Goal: Transaction & Acquisition: Purchase product/service

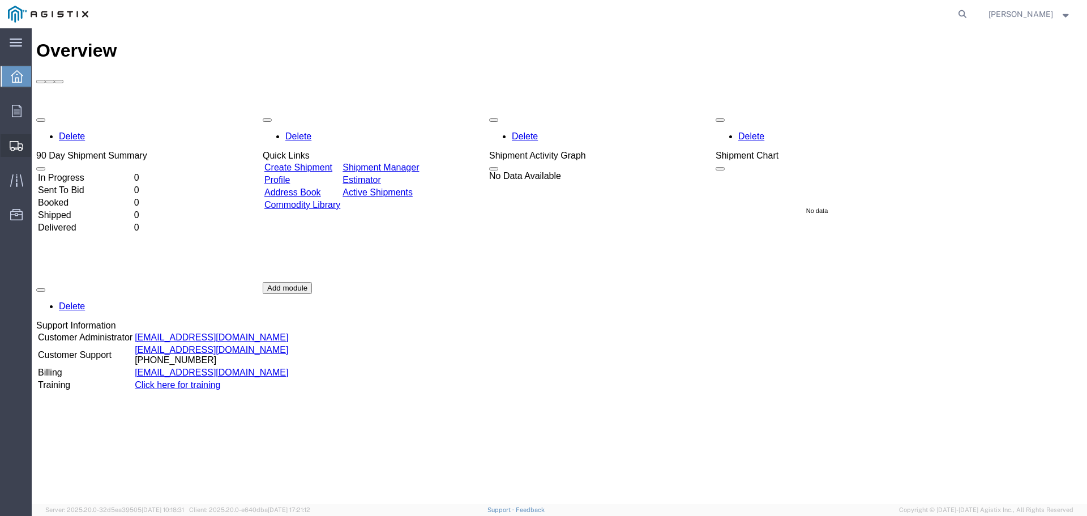
click at [39, 143] on span "Shipments" at bounding box center [35, 145] width 8 height 23
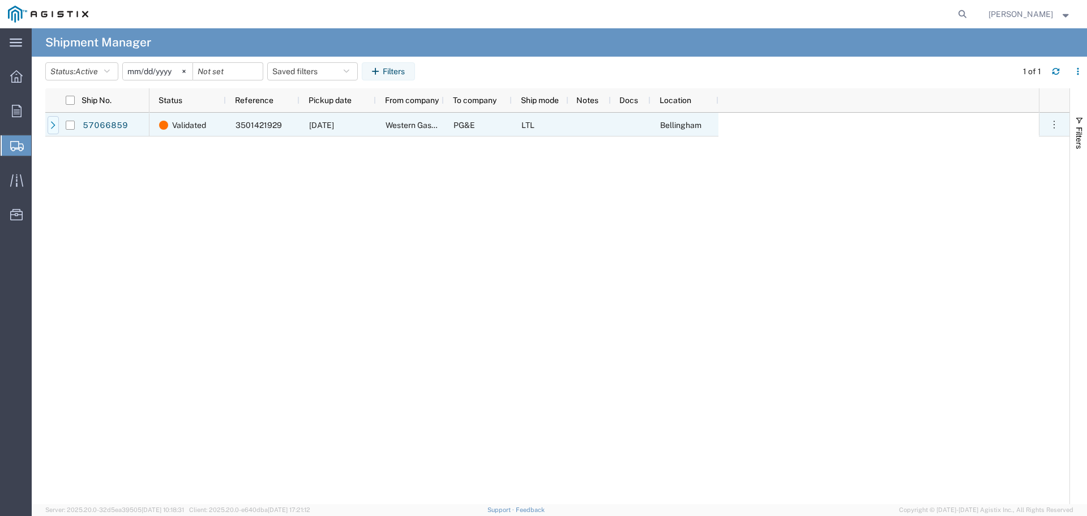
click at [50, 124] on icon at bounding box center [53, 125] width 8 height 8
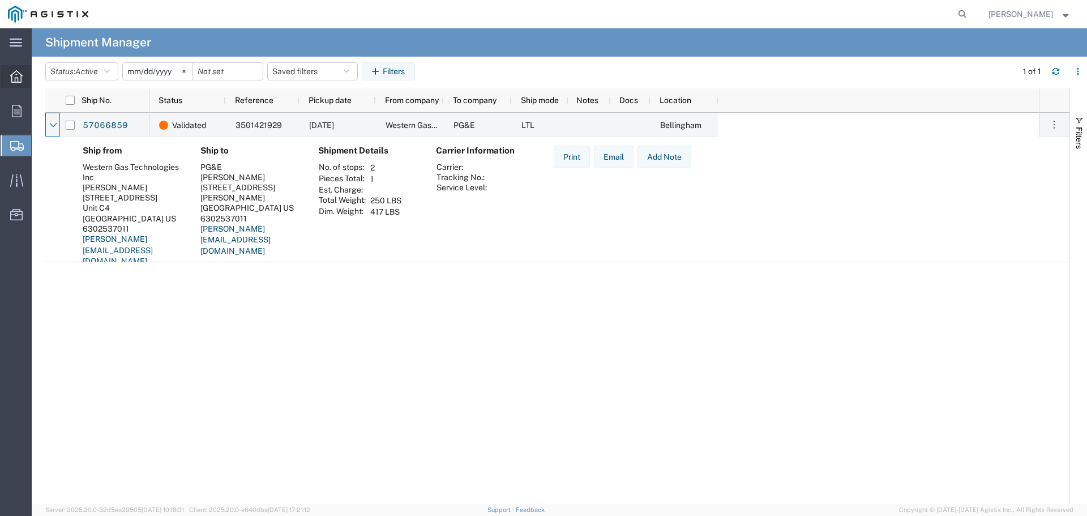
click at [18, 82] on icon at bounding box center [16, 76] width 12 height 12
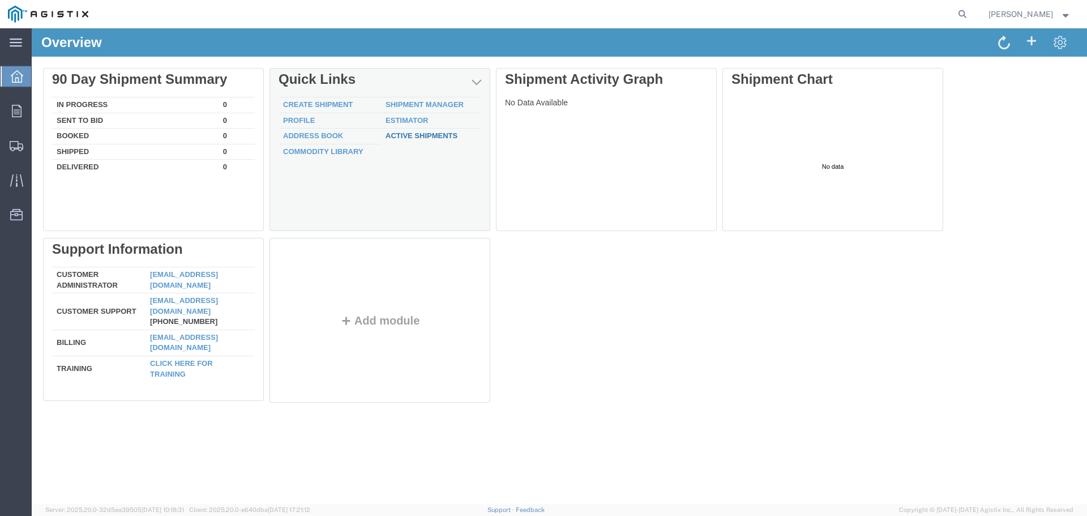
click at [434, 134] on link "Active Shipments" at bounding box center [421, 135] width 72 height 8
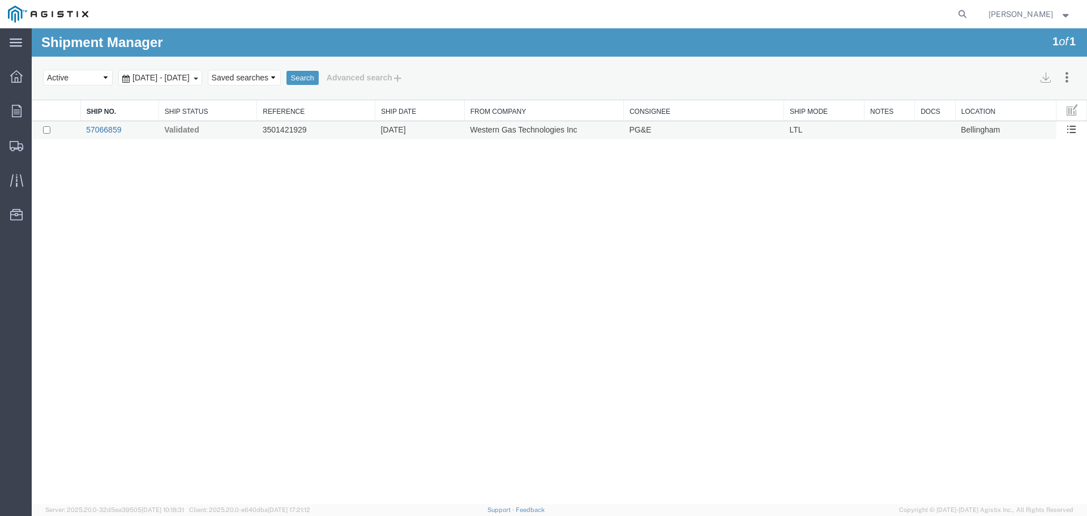
click at [108, 132] on link "57066859" at bounding box center [103, 129] width 35 height 9
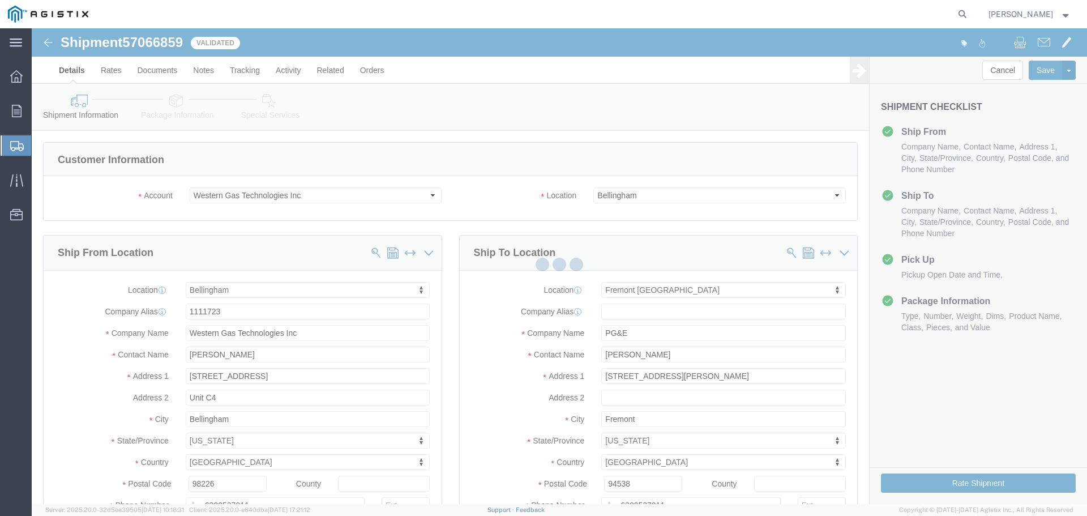
select select "19740"
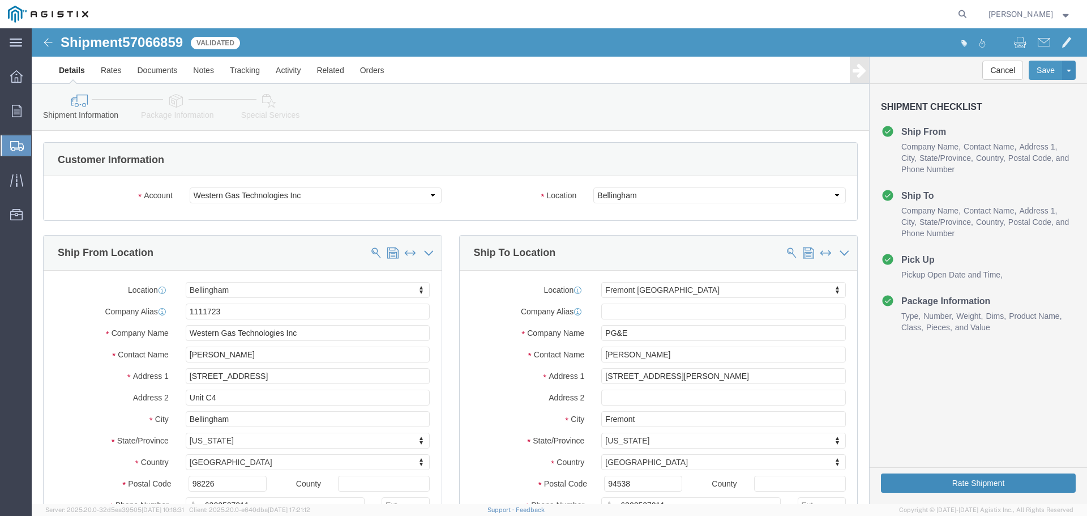
click button "Rate Shipment"
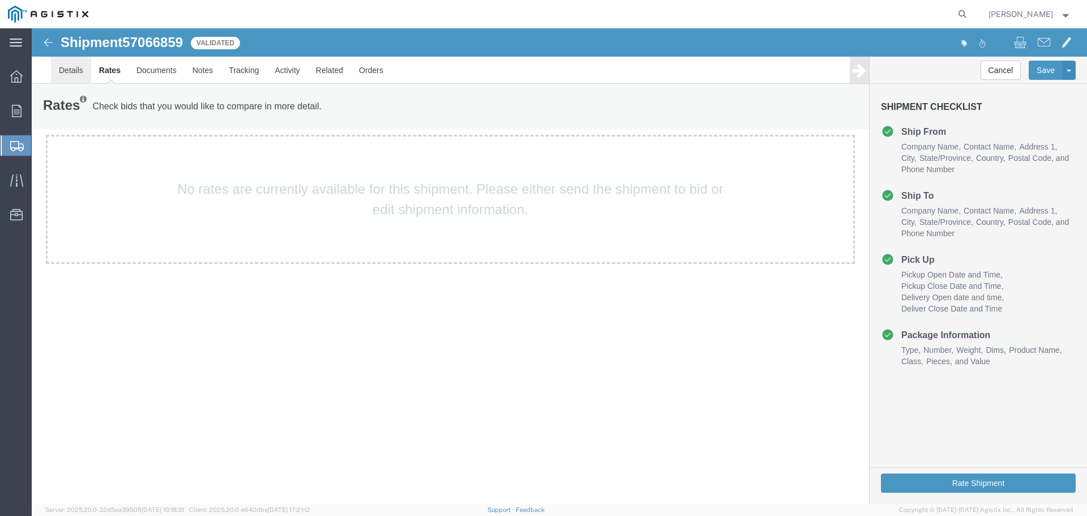
click at [79, 70] on link "Details" at bounding box center [71, 70] width 40 height 27
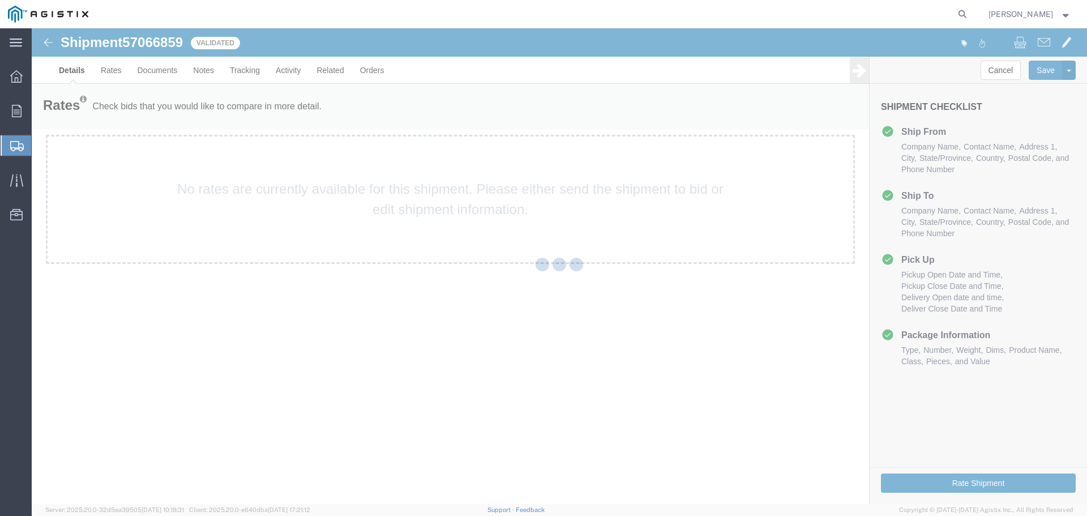
select select "22830"
select select "19740"
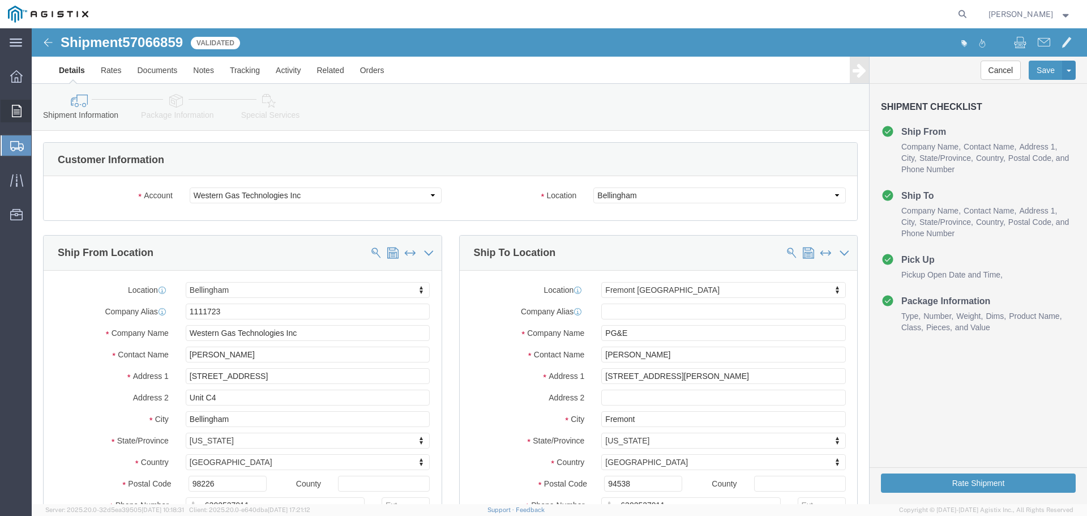
click at [39, 110] on span "Orders" at bounding box center [35, 111] width 8 height 23
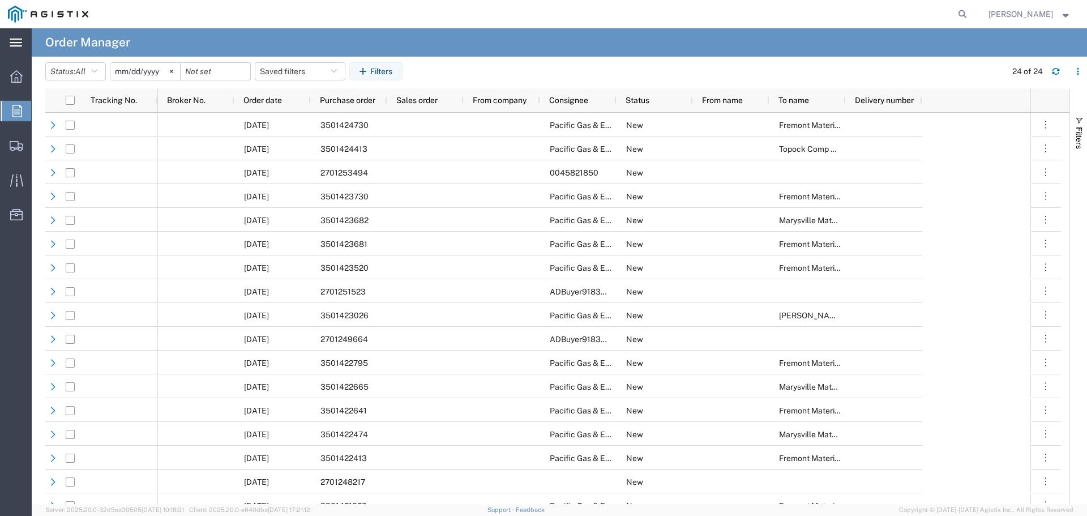
click at [13, 41] on icon at bounding box center [16, 42] width 12 height 8
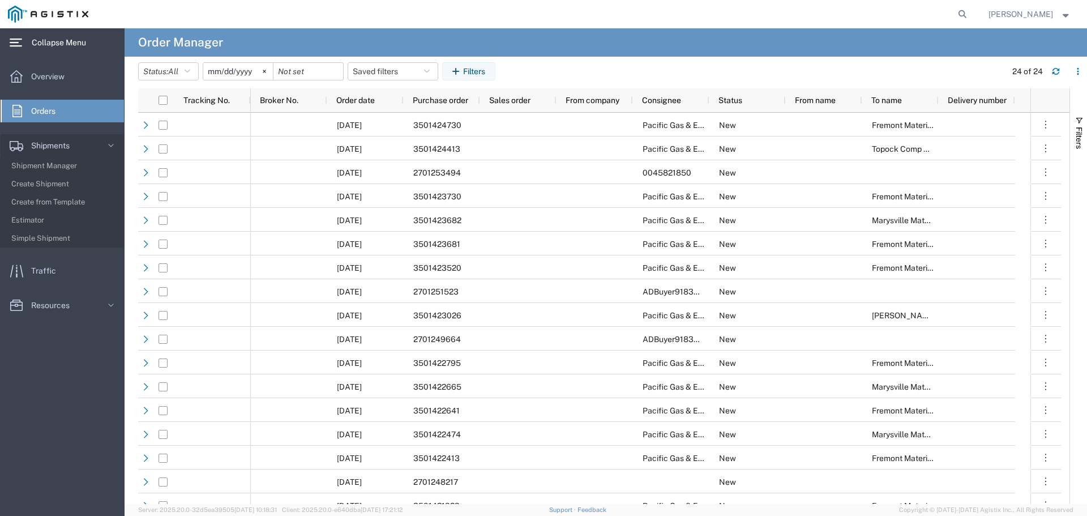
click at [19, 57] on div "Overview Orders Shipments Shipment Manager Create Shipment Create from Template…" at bounding box center [62, 196] width 125 height 279
click at [48, 82] on span "Overview" at bounding box center [51, 76] width 41 height 23
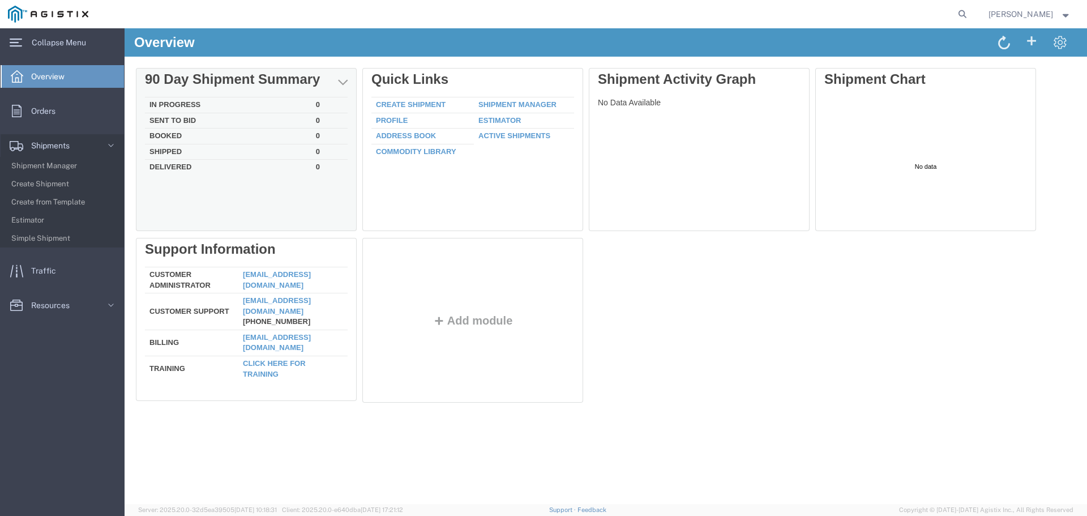
click at [171, 96] on div "In Progress 0 Sent To Bid 0 Booked 0 Shipped 0 Delivered 0" at bounding box center [246, 161] width 221 height 140
click at [174, 104] on td "In Progress" at bounding box center [228, 105] width 166 height 16
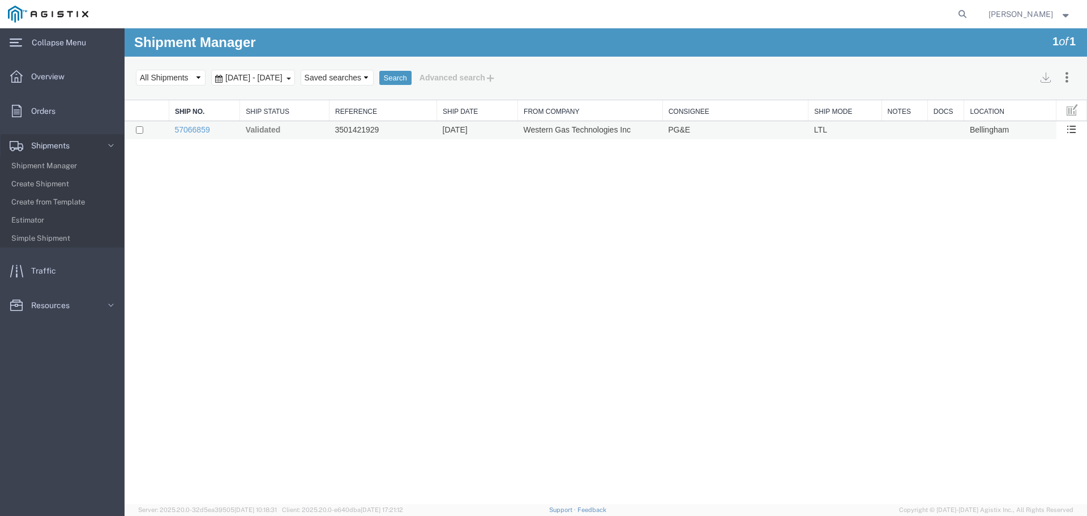
click at [553, 128] on td "Western Gas Technologies Inc" at bounding box center [590, 130] width 145 height 19
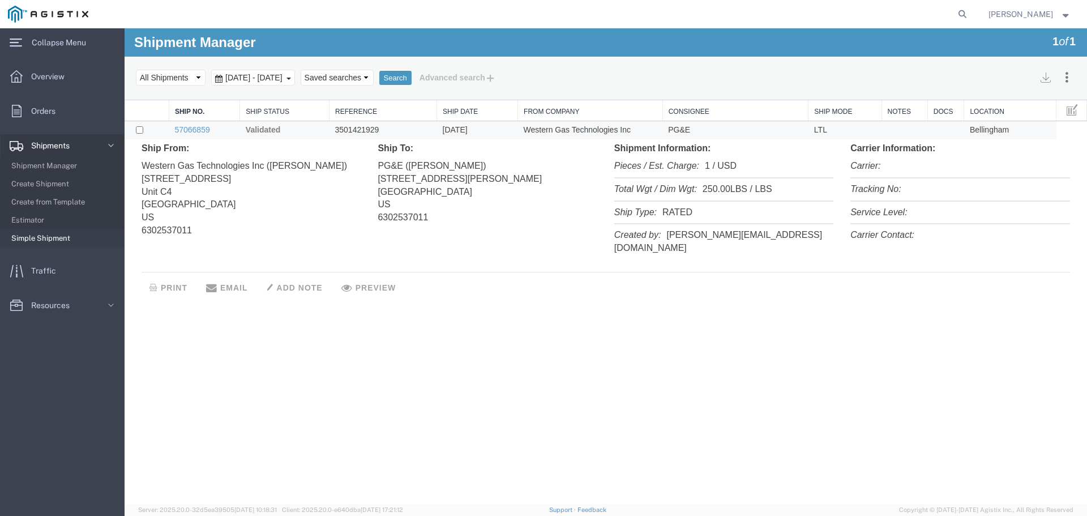
click at [50, 241] on span "Simple Shipment" at bounding box center [63, 238] width 105 height 23
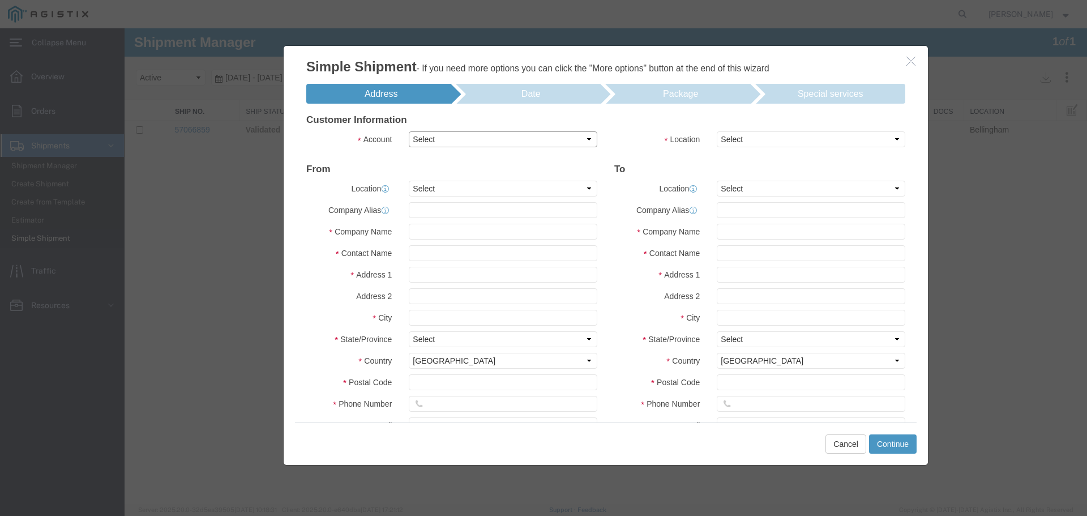
click at [487, 136] on select "Select PG&E Western Gas Technologies Inc" at bounding box center [503, 139] width 188 height 16
select select "11870"
click at [409, 131] on select "Select PG&E Western Gas Technologies Inc" at bounding box center [503, 139] width 188 height 16
click at [454, 188] on select "Select My Profile Location (OBSOLETE) [PERSON_NAME] SC - GC TRAILER (OBSOLETE) …" at bounding box center [503, 189] width 188 height 16
select select "22830"
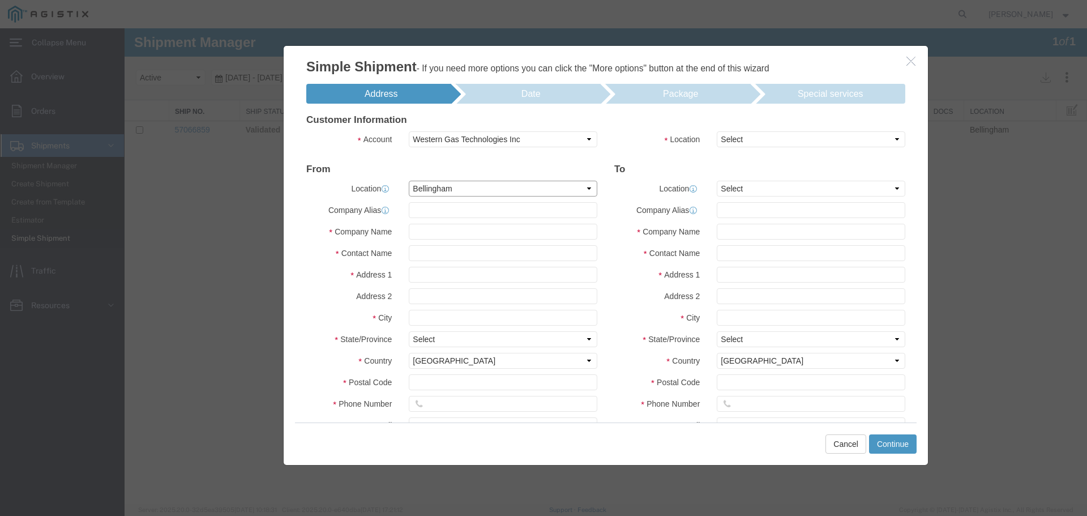
click at [409, 181] on select "Select My Profile Location (OBSOLETE) [PERSON_NAME] SC - GC TRAILER (OBSOLETE) …" at bounding box center [503, 189] width 188 height 16
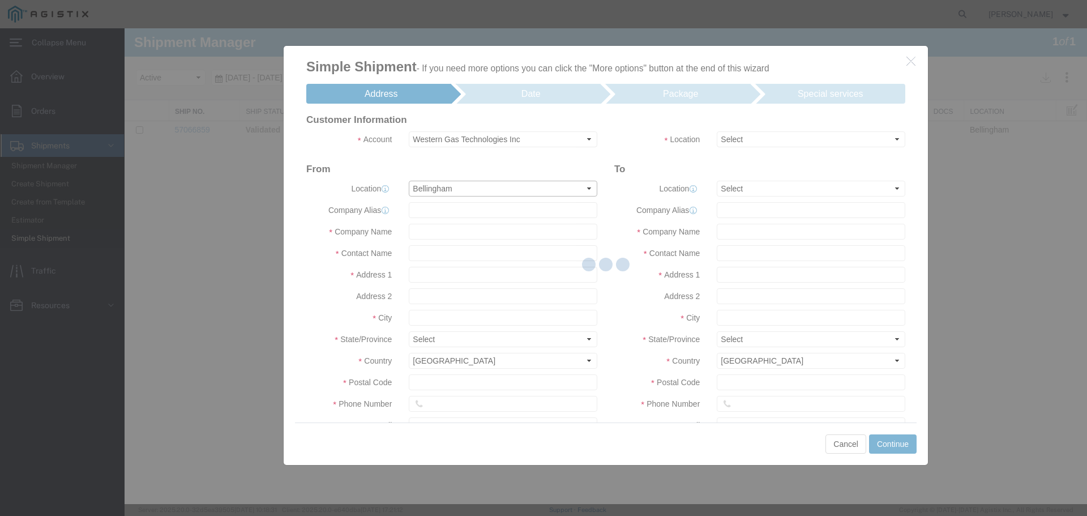
type input "1111723"
type input "Western Gas Technologies Inc"
type input "[STREET_ADDRESS]"
type input "Bellingham"
type input "98226"
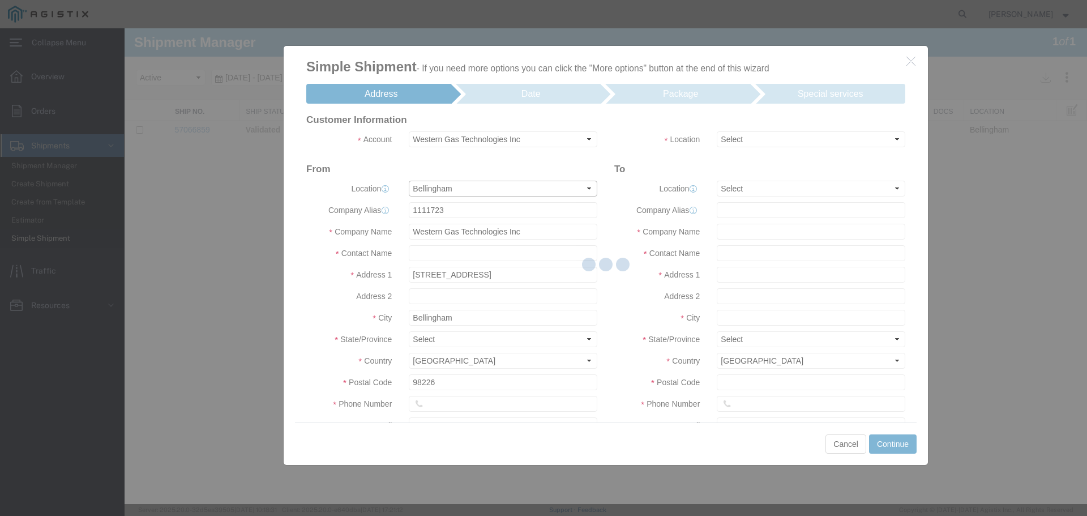
select select "WA"
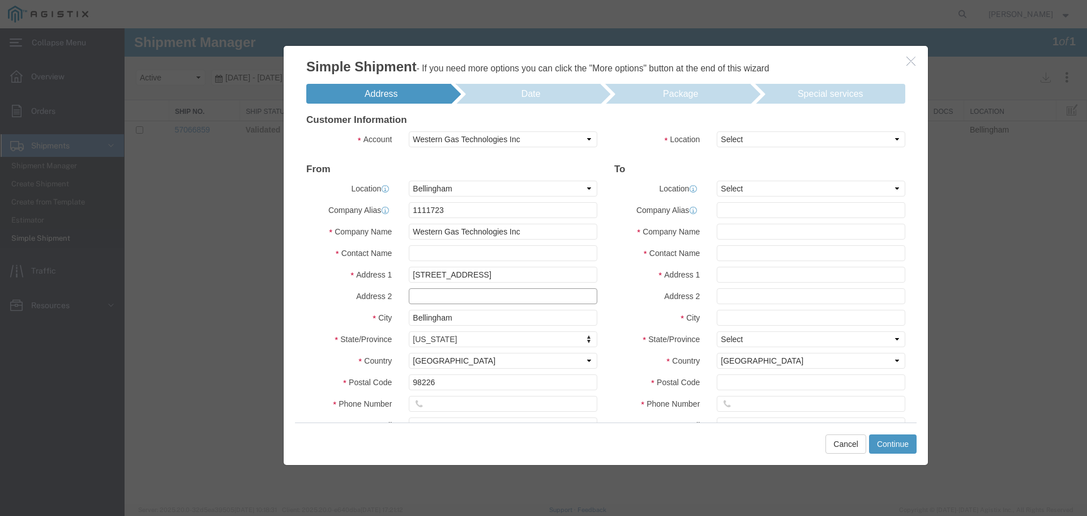
click at [417, 297] on input "text" at bounding box center [503, 296] width 188 height 16
type input "Unit C4"
type input "[STREET_ADDRESS]"
type input "BAKERVIEW"
select select
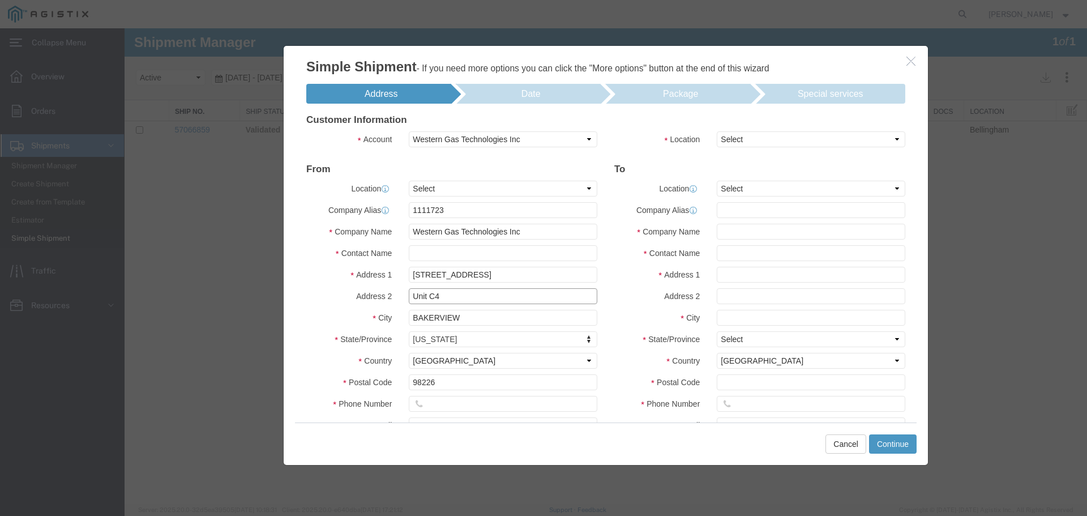
type input "Unit C4"
click at [346, 342] on label "State/Province" at bounding box center [349, 338] width 102 height 14
click at [772, 184] on select "Select My Profile Location (OBSOLETE) [PERSON_NAME] SC - GC TRAILER (OBSOLETE) …" at bounding box center [811, 189] width 188 height 16
select select "19740"
click at [717, 181] on select "Select My Profile Location (OBSOLETE) [PERSON_NAME] SC - GC TRAILER (OBSOLETE) …" at bounding box center [811, 189] width 188 height 16
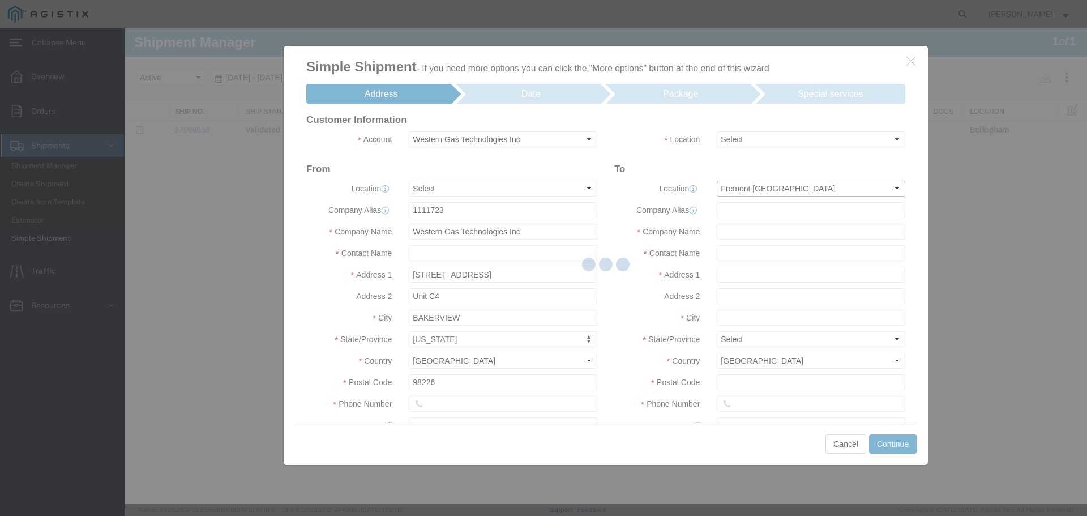
type input "PG&E"
type input "[STREET_ADDRESS][PERSON_NAME]"
type input "Fremont"
type input "94538"
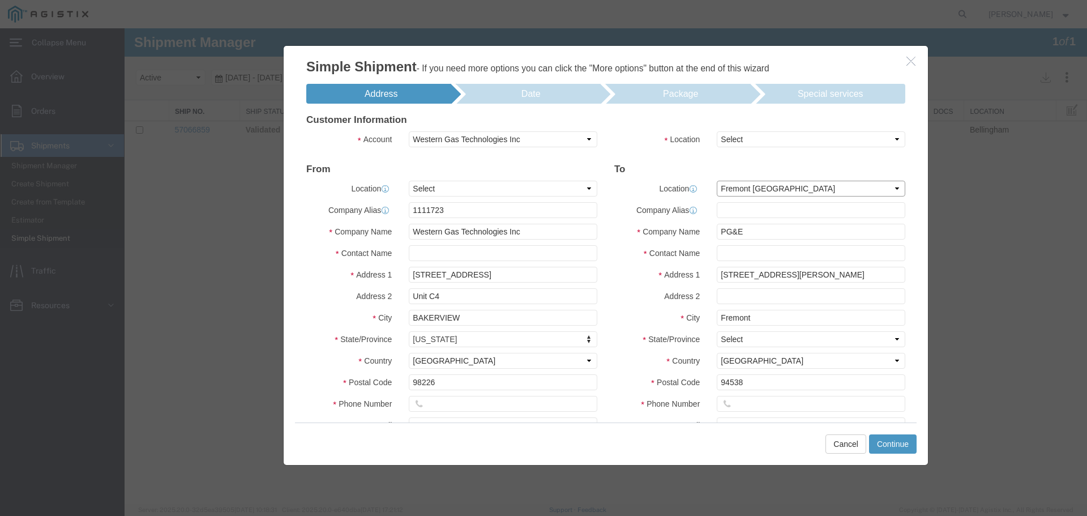
select select "CA"
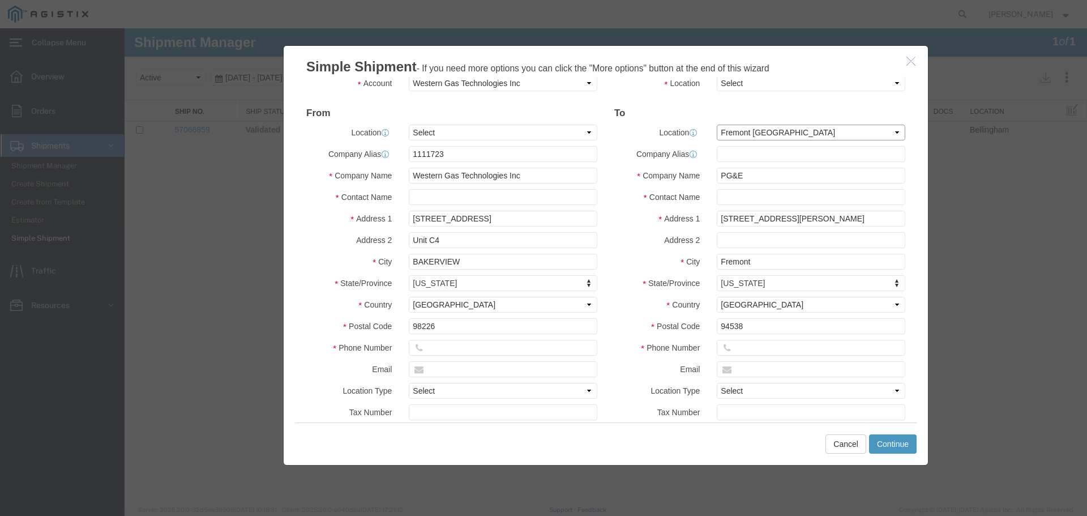
scroll to position [113, 0]
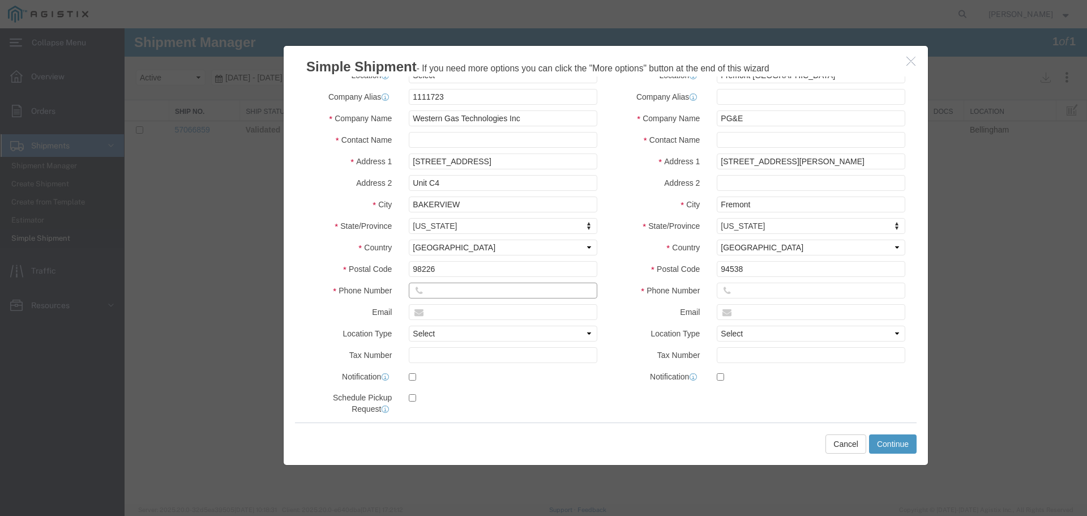
click at [432, 294] on input "text" at bounding box center [503, 290] width 188 height 16
click at [462, 203] on input "BAKERVIEW" at bounding box center [503, 204] width 188 height 16
type input "b"
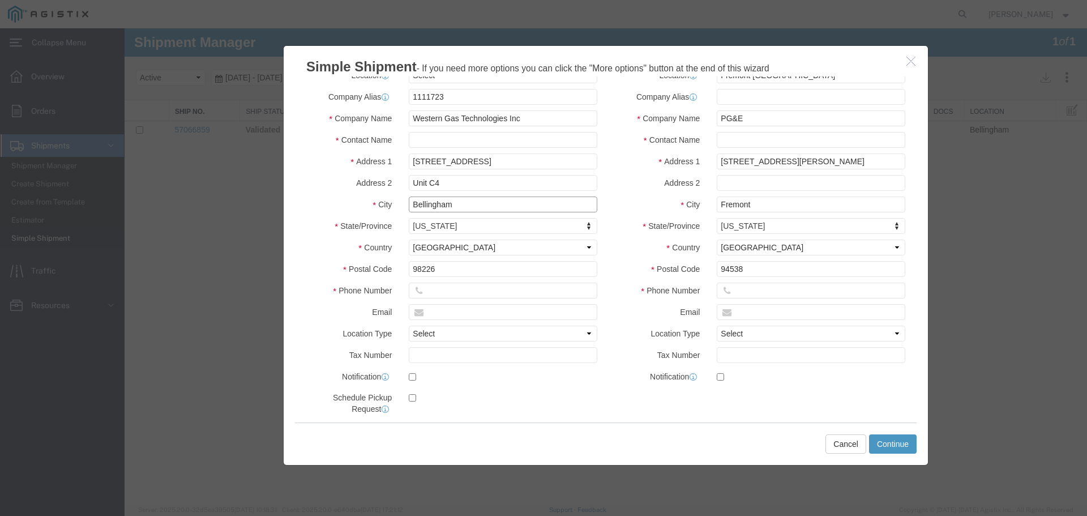
type input "Bellingham"
click at [434, 289] on input "text" at bounding box center [503, 290] width 188 height 16
type input "6302537011"
select select "CA"
type input "95757"
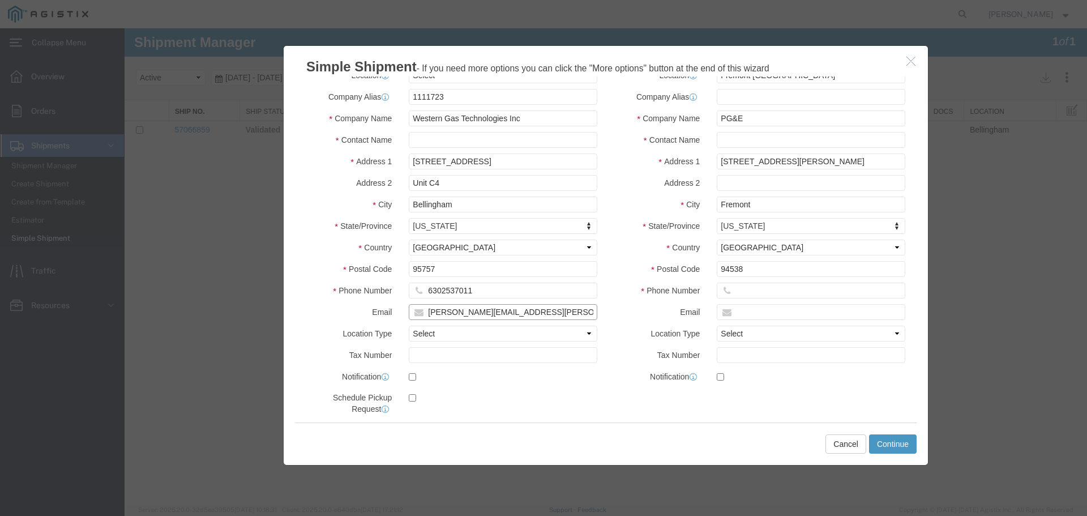
click at [449, 316] on input "[PERSON_NAME][EMAIL_ADDRESS][PERSON_NAME][DOMAIN_NAME]" at bounding box center [503, 312] width 188 height 16
type input "[PERSON_NAME][EMAIL_ADDRESS][DOMAIN_NAME]"
click at [478, 404] on label at bounding box center [503, 396] width 188 height 15
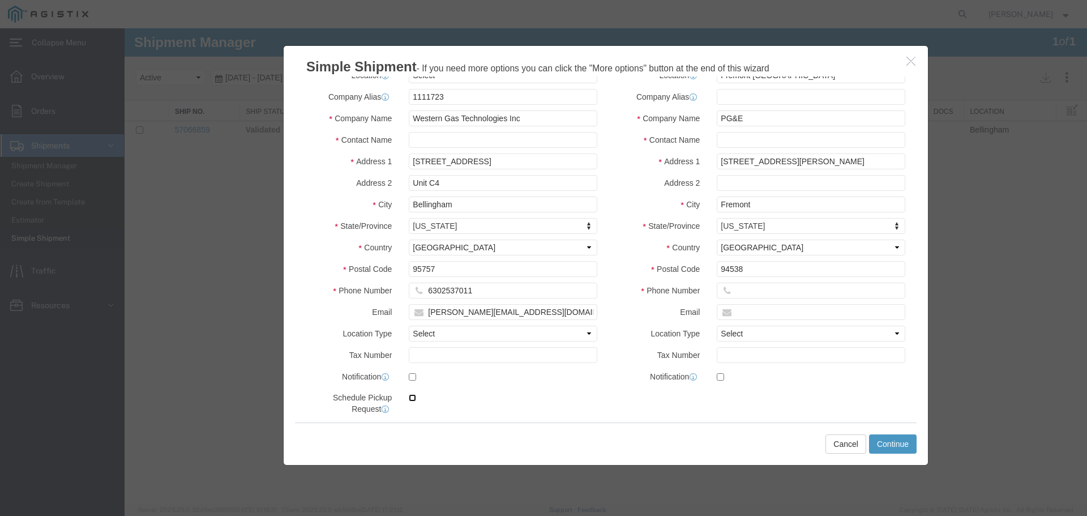
click at [416, 401] on input "checkbox" at bounding box center [412, 397] width 7 height 7
checkbox input "true"
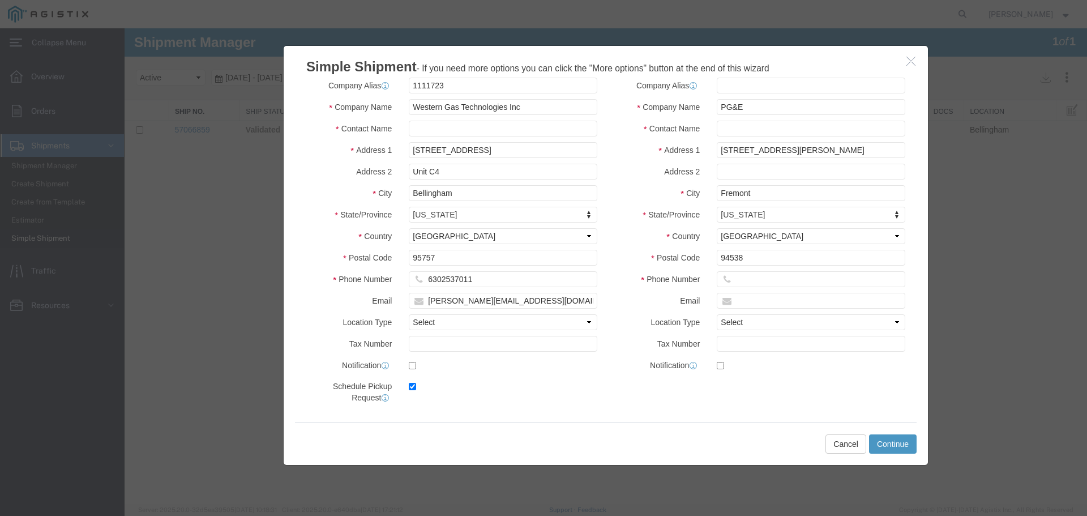
click at [382, 397] on icon at bounding box center [385, 397] width 8 height 8
click at [741, 284] on input "text" at bounding box center [811, 279] width 188 height 16
type input "6302537011"
click at [748, 297] on input "text" at bounding box center [811, 301] width 188 height 16
type input "[PERSON_NAME][EMAIL_ADDRESS][DOMAIN_NAME]"
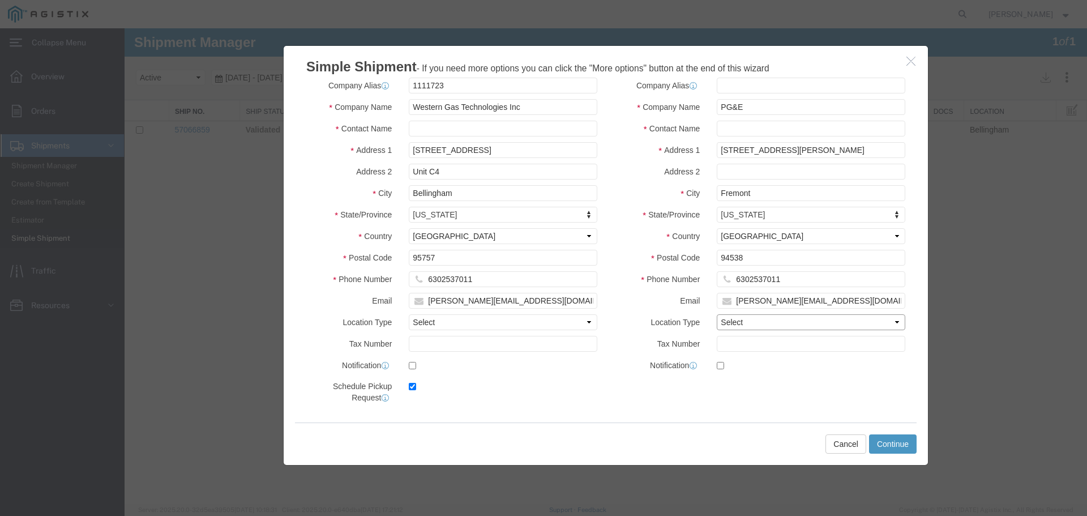
click at [760, 316] on select "Select Business No Loading Dock Business Business w/ Loading Dock Construction …" at bounding box center [811, 322] width 188 height 16
select select "BUSI"
click at [717, 314] on select "Select Business No Loading Dock Business Business w/ Loading Dock Construction …" at bounding box center [811, 322] width 188 height 16
click at [588, 384] on label at bounding box center [503, 385] width 188 height 15
click at [416, 384] on input "checkbox" at bounding box center [412, 386] width 7 height 7
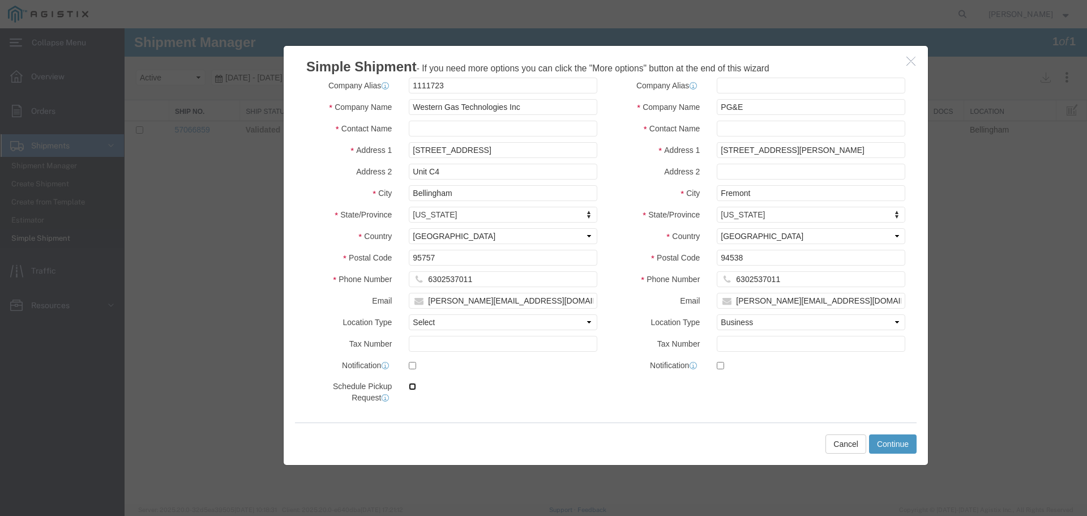
click at [412, 385] on input "checkbox" at bounding box center [412, 386] width 7 height 7
checkbox input "true"
click at [894, 440] on button "Continue" at bounding box center [893, 443] width 48 height 19
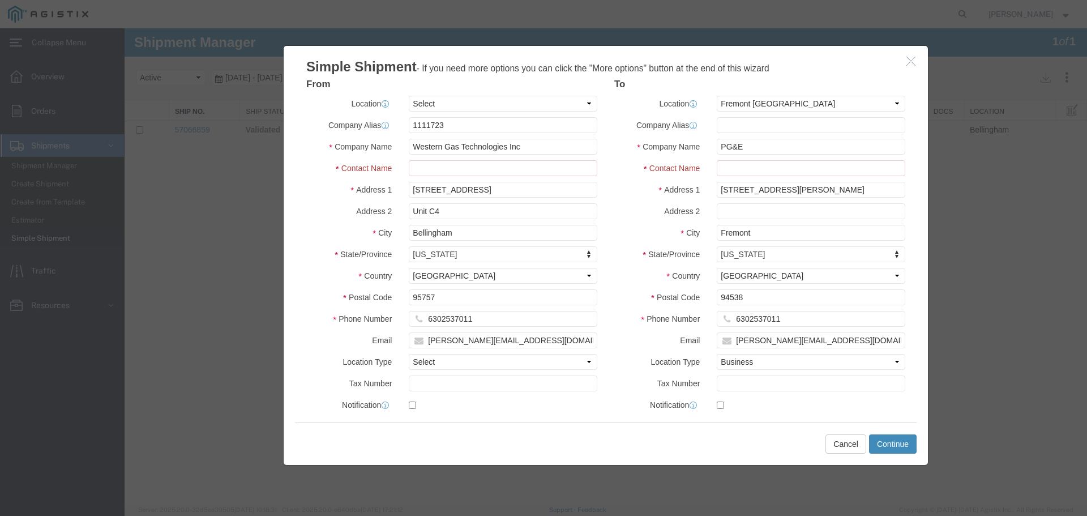
scroll to position [113, 0]
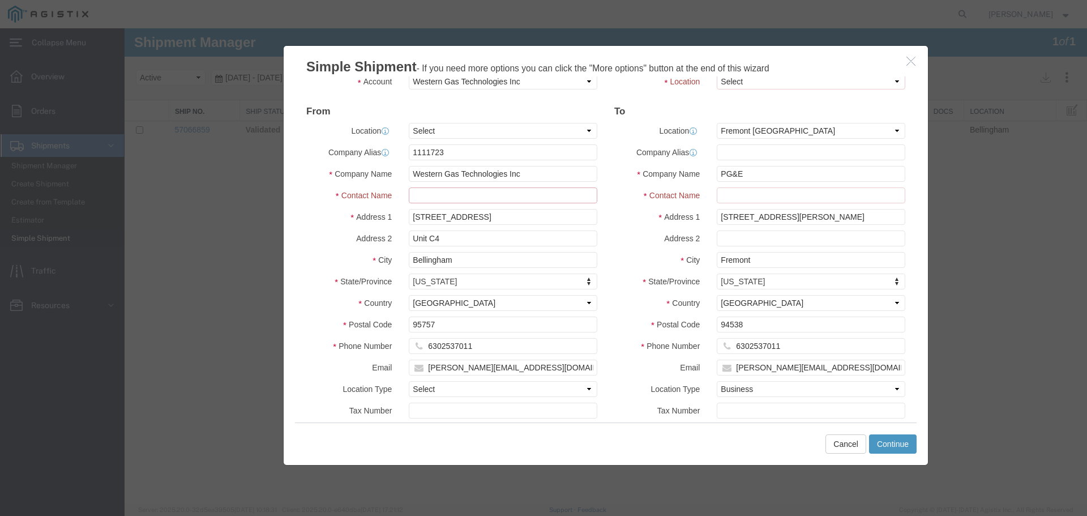
click at [421, 191] on input "Contact Name : This field is required." at bounding box center [503, 195] width 188 height 16
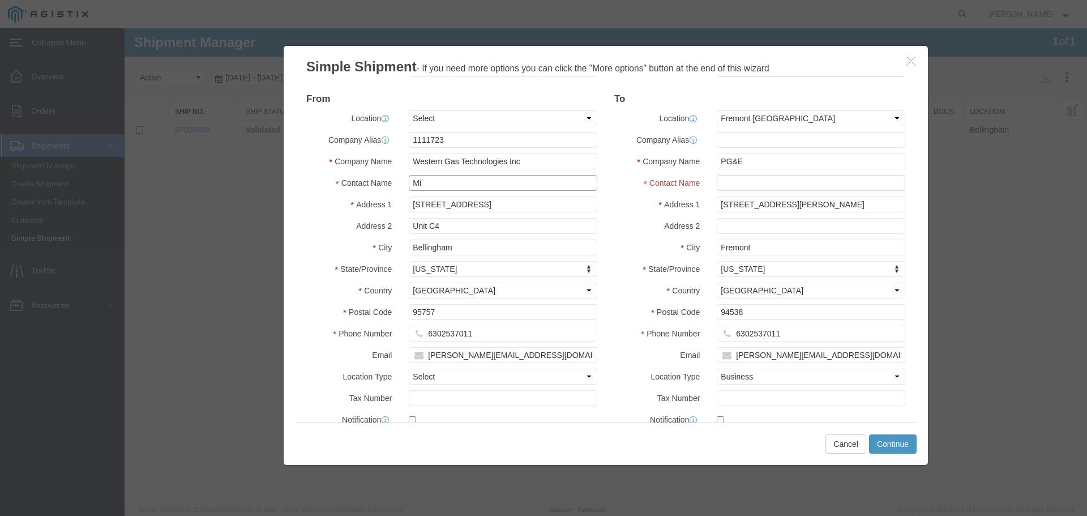
scroll to position [101, 0]
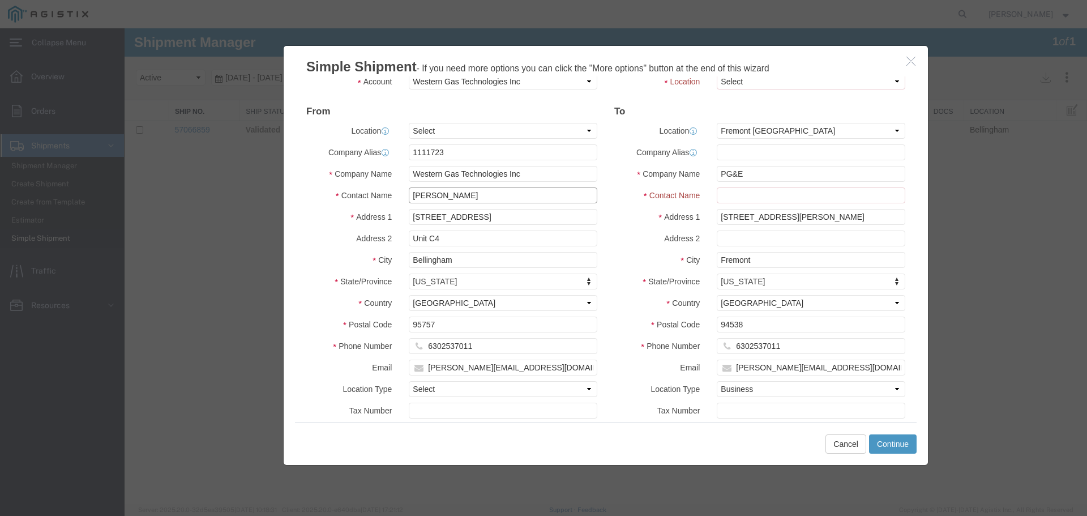
type input "[PERSON_NAME]"
click at [724, 190] on div at bounding box center [606, 265] width 962 height 475
click at [725, 201] on input "Contact Name : This field is required." at bounding box center [811, 195] width 188 height 16
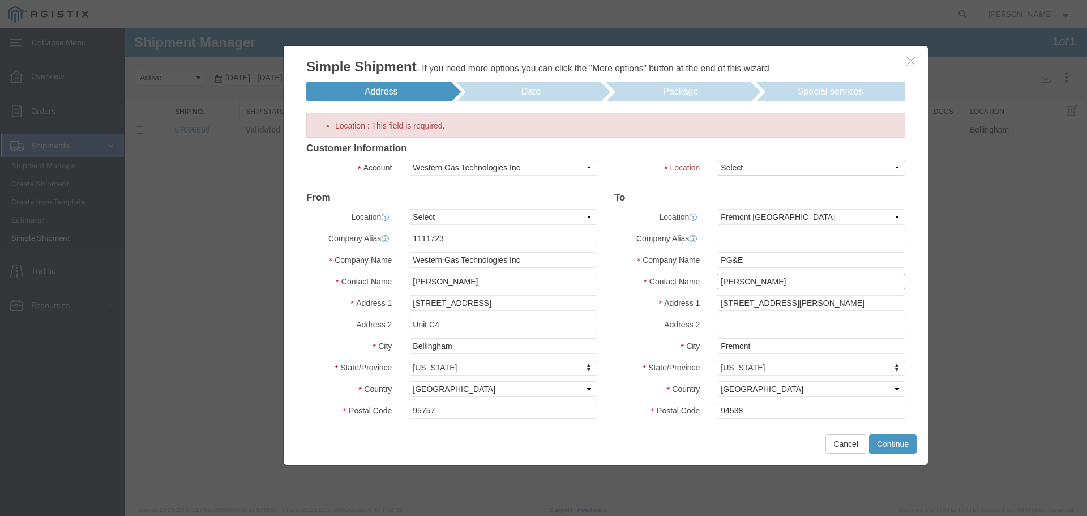
scroll to position [0, 0]
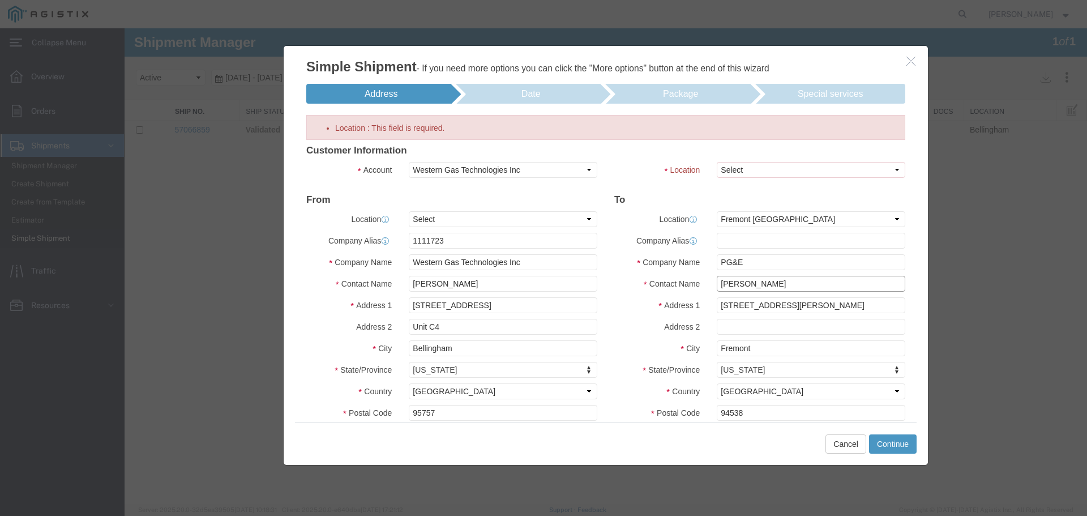
type input "[PERSON_NAME]"
click at [759, 171] on select "Select [GEOGRAPHIC_DATA]" at bounding box center [811, 170] width 188 height 16
select select "22830"
click at [717, 162] on select "Select [GEOGRAPHIC_DATA]" at bounding box center [811, 170] width 188 height 16
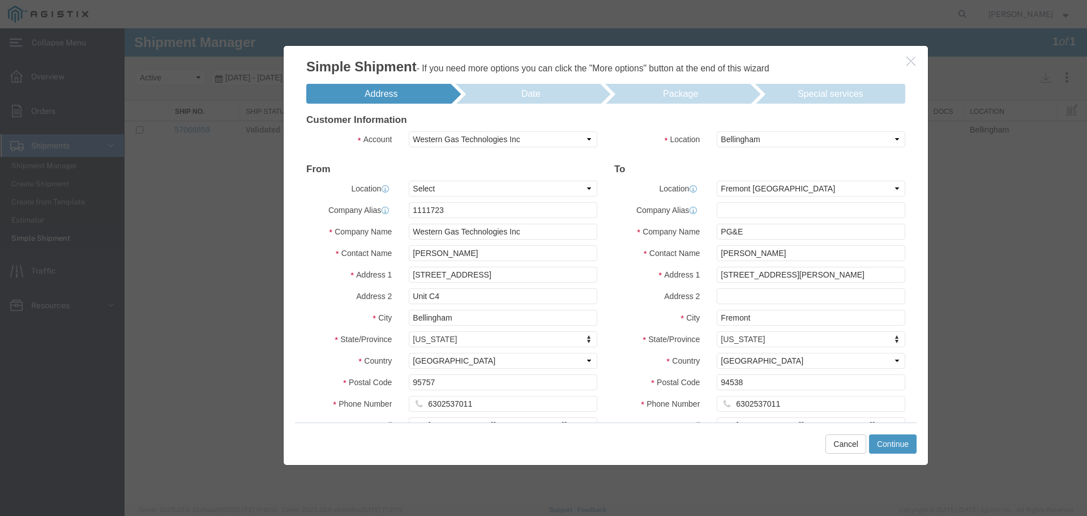
click at [653, 172] on h4 "To" at bounding box center [759, 169] width 291 height 11
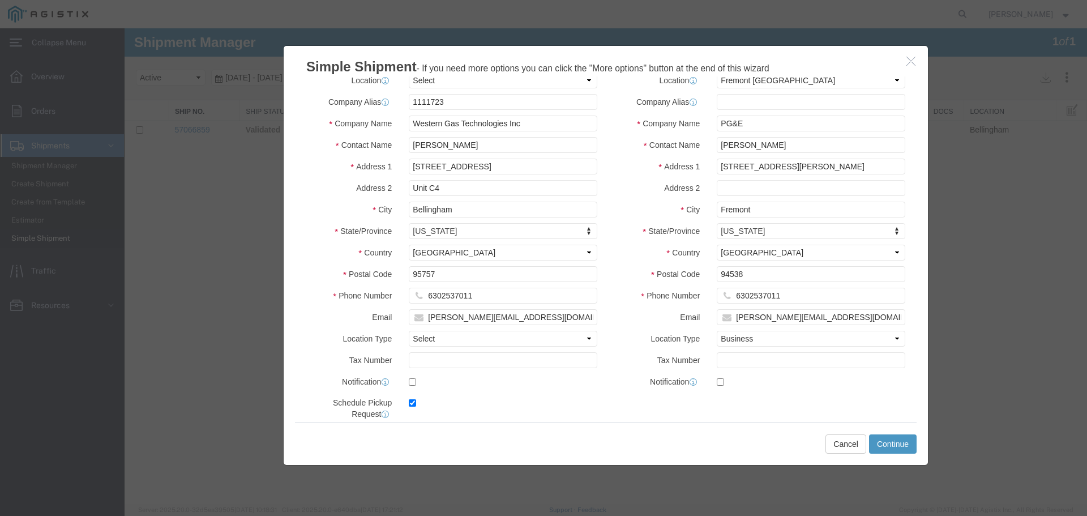
scroll to position [125, 0]
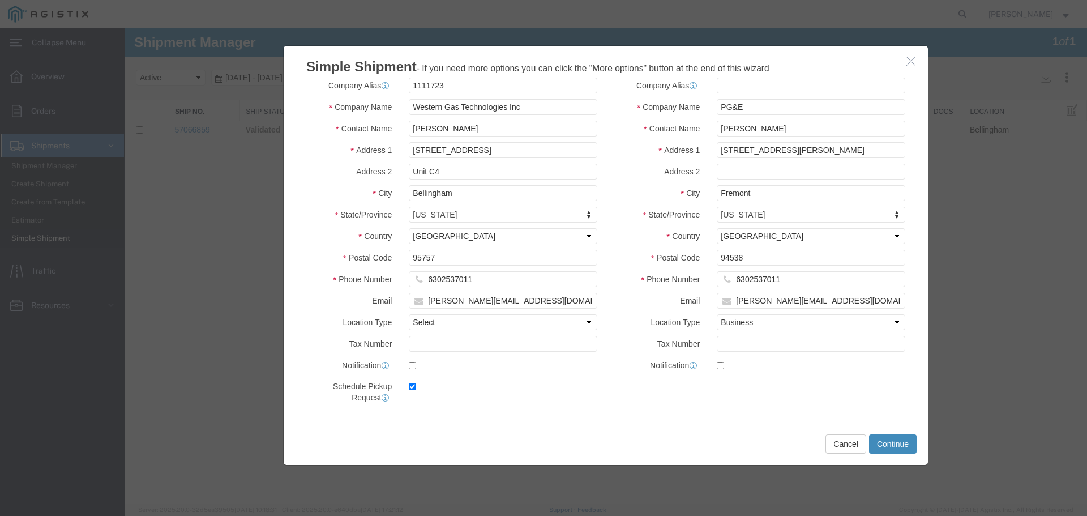
click at [889, 443] on button "Continue" at bounding box center [893, 443] width 48 height 19
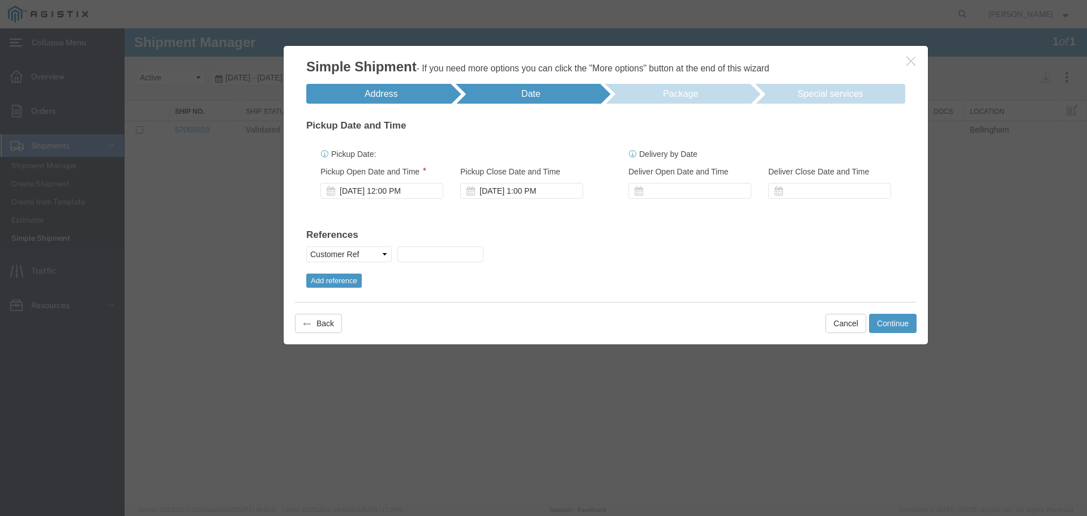
scroll to position [0, 0]
click at [365, 194] on div "[DATE] 12:00 PM" at bounding box center [381, 191] width 123 height 16
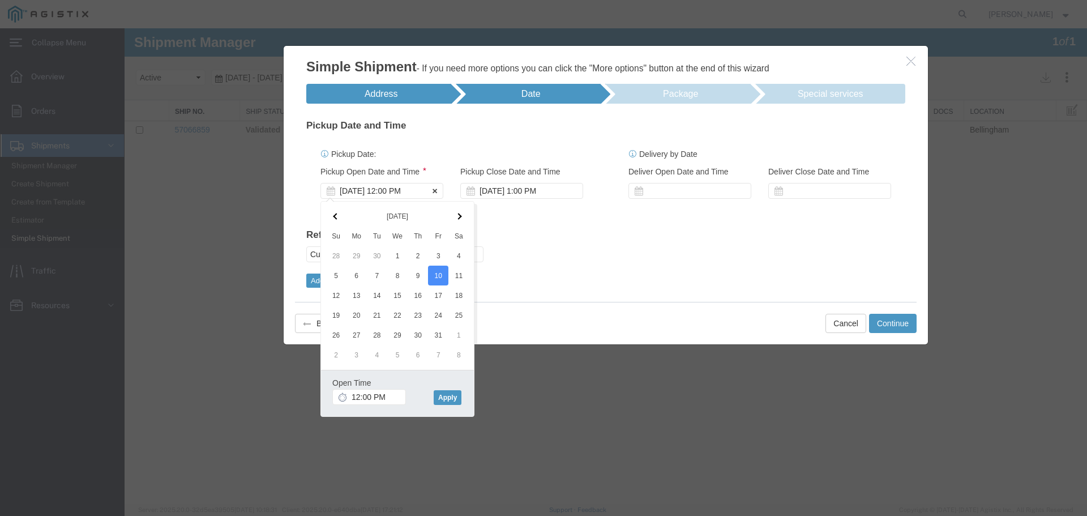
click at [405, 189] on div "[DATE] 12:00 PM" at bounding box center [381, 191] width 123 height 16
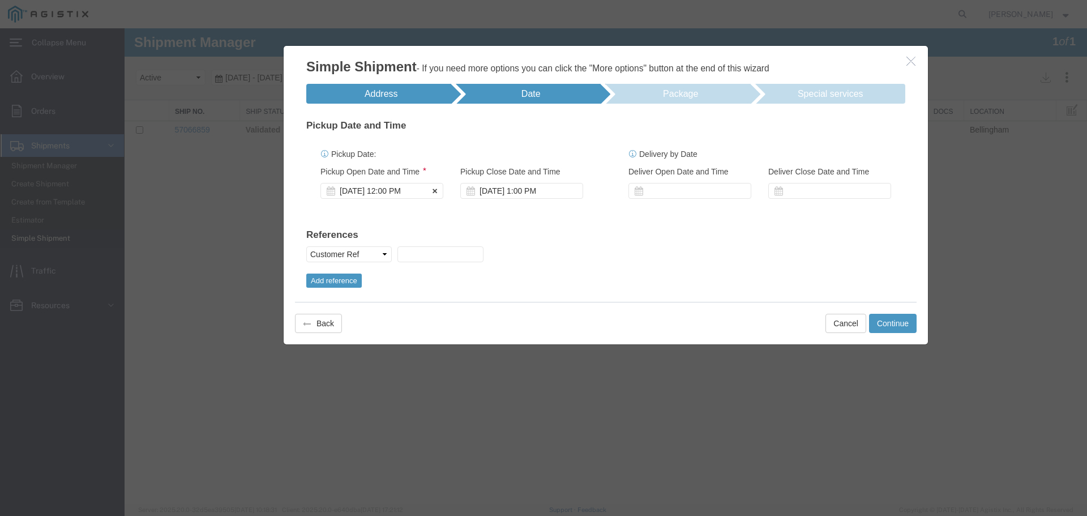
drag, startPoint x: 402, startPoint y: 182, endPoint x: 402, endPoint y: 191, distance: 8.5
click at [402, 184] on div "[DATE] 12:00 PM" at bounding box center [381, 191] width 123 height 16
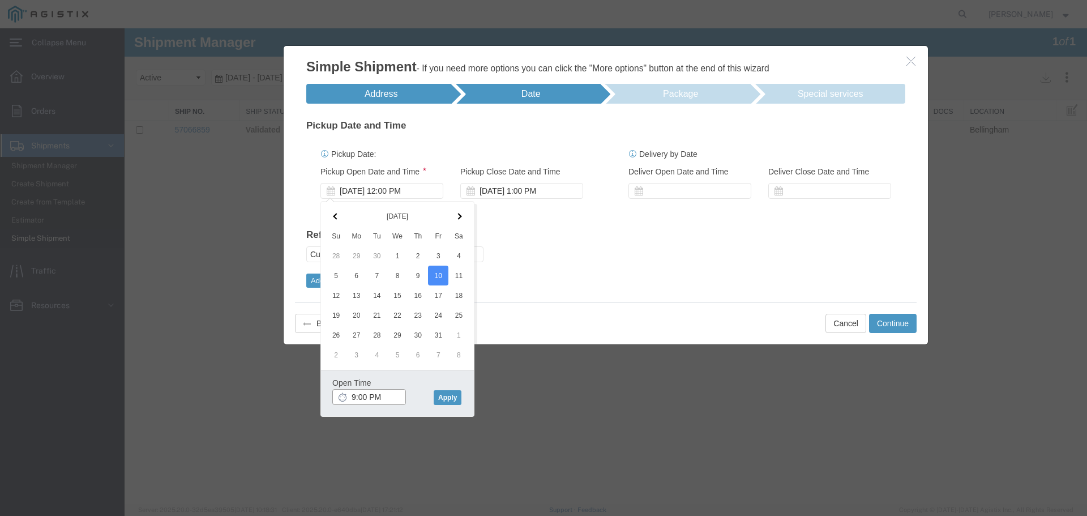
click at [387, 401] on input "9:00 PM" at bounding box center [369, 397] width 74 height 16
type input "9:00 am"
click at [446, 398] on button "Apply" at bounding box center [448, 397] width 28 height 15
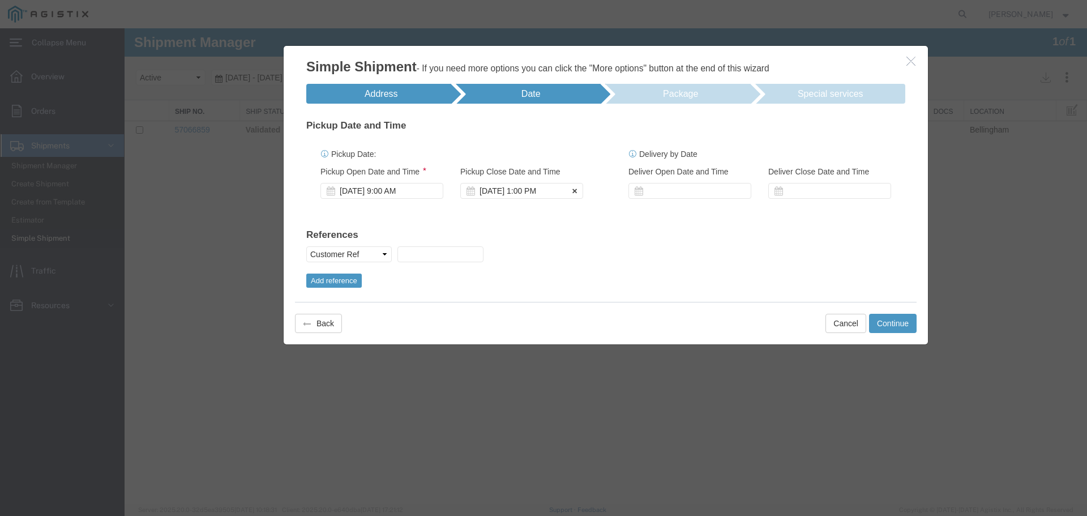
click at [532, 175] on label "Pickup Close Date and Time" at bounding box center [510, 171] width 100 height 11
click at [526, 186] on div "[DATE] 1:00 PM" at bounding box center [521, 191] width 123 height 16
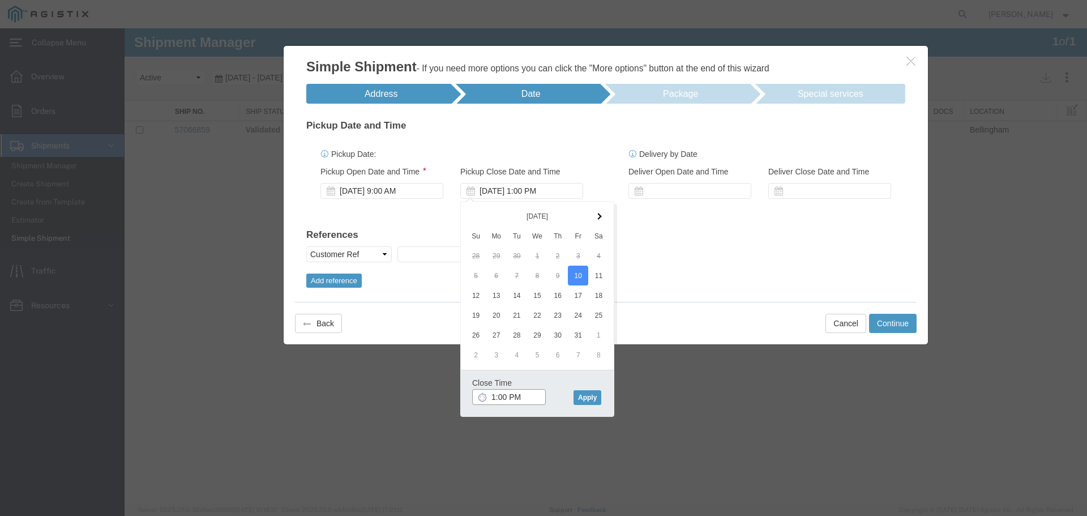
type input "2:00 PM"
click at [590, 396] on button "Apply" at bounding box center [587, 397] width 28 height 15
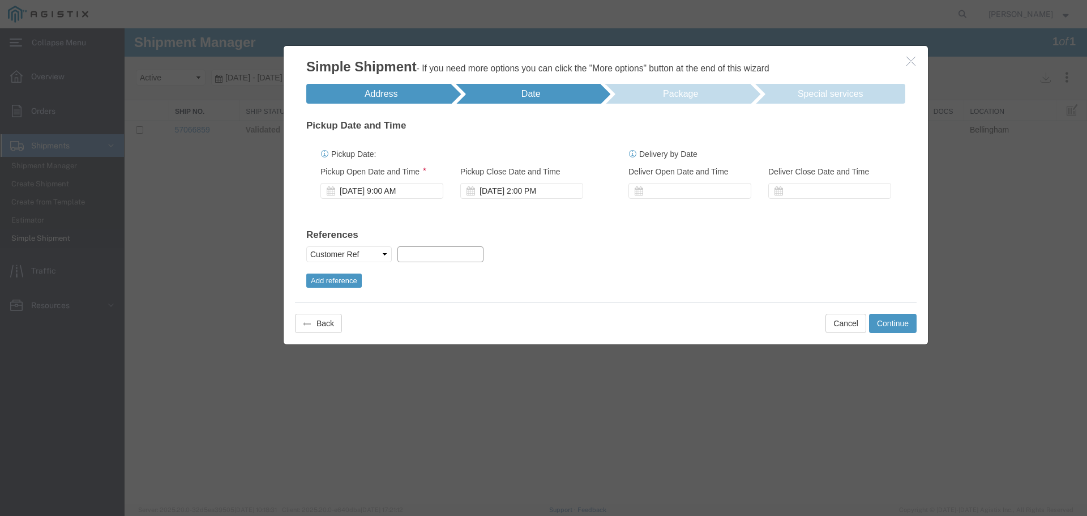
click at [442, 257] on input "text" at bounding box center [439, 254] width 85 height 16
paste input "3501421929"
type input "3501421929"
click at [713, 183] on div at bounding box center [689, 191] width 123 height 16
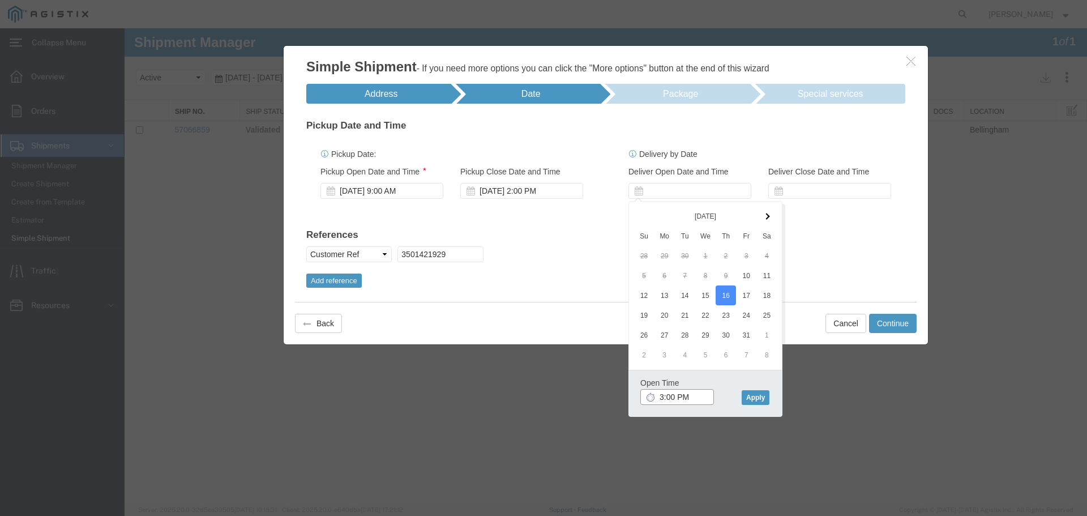
click at [665, 396] on input "3:00 PM" at bounding box center [677, 397] width 74 height 16
click at [685, 396] on input "9:00 PM" at bounding box center [677, 397] width 74 height 16
type input "9:00 AM"
click at [760, 400] on button "Apply" at bounding box center [755, 397] width 28 height 15
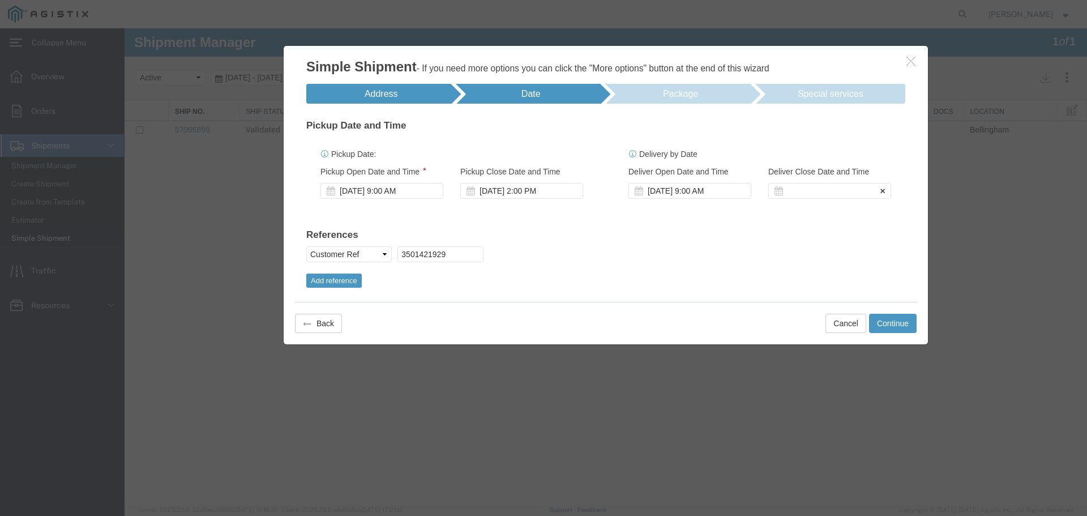
click at [809, 182] on div "Deliver Close Date Deliver Close Time Deliver Close Date and Time" at bounding box center [830, 181] width 140 height 33
click at [816, 195] on div at bounding box center [829, 191] width 123 height 16
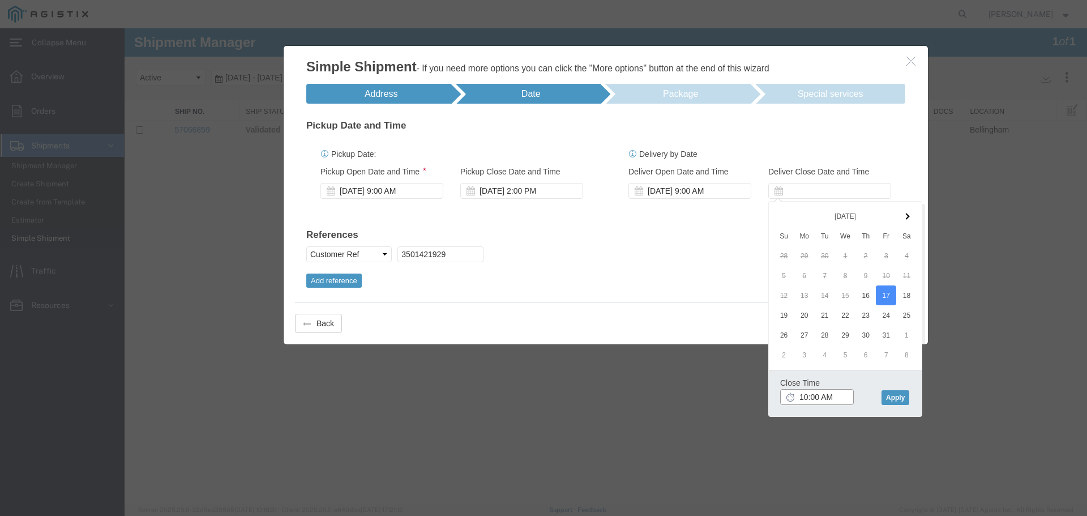
click at [808, 399] on input "10:00 AM" at bounding box center [817, 397] width 74 height 16
click at [833, 399] on input "3:00 AM" at bounding box center [817, 397] width 74 height 16
type input "3:00 pm"
click at [891, 401] on button "Apply" at bounding box center [895, 397] width 28 height 15
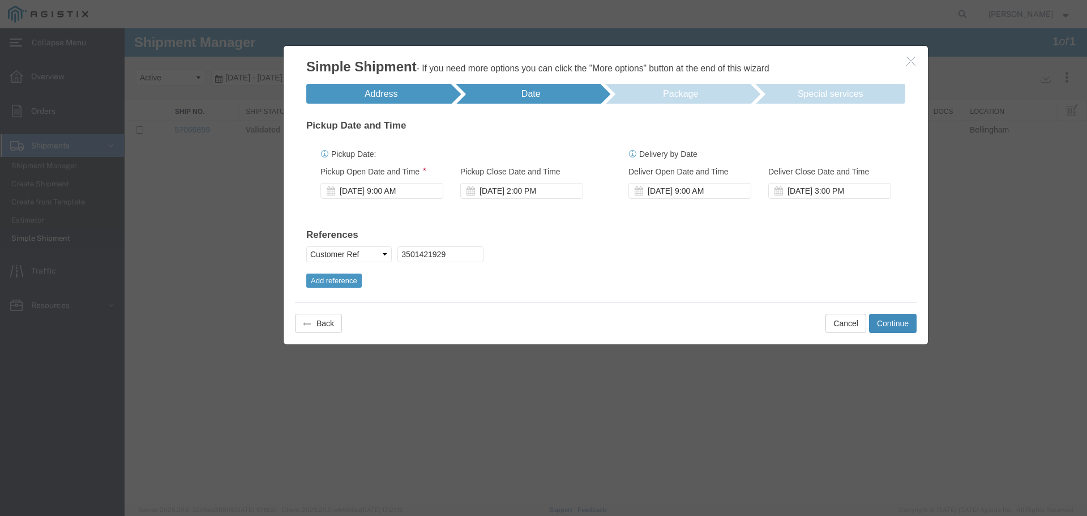
click at [892, 325] on button "Continue" at bounding box center [893, 323] width 48 height 19
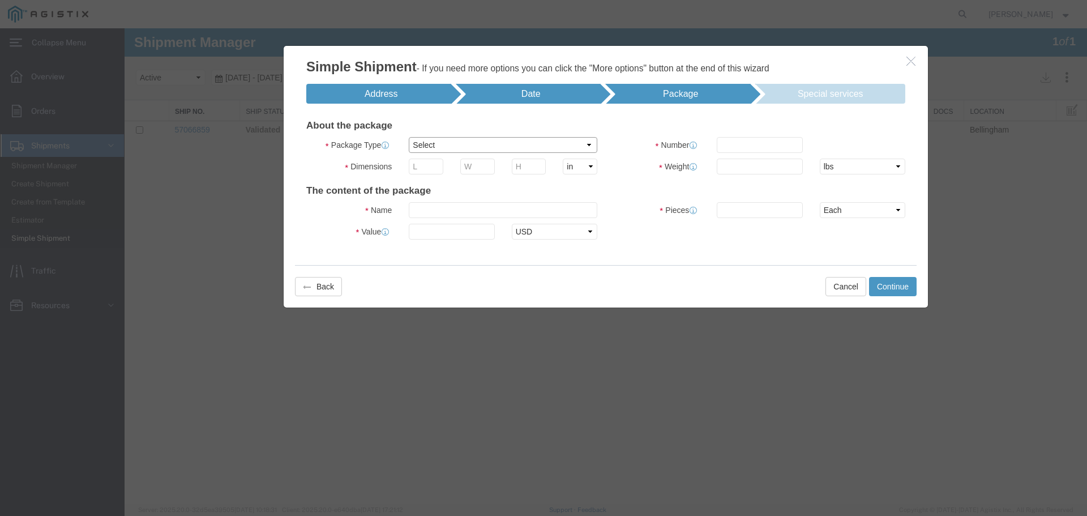
click at [475, 145] on select "Select Bale(s) Basket(s) Bolt(s) Bottle(s) Buckets Bulk Bundle(s) Can(s) Cardbo…" at bounding box center [503, 145] width 188 height 16
select select "PSNS"
click at [409, 137] on select "Select Bale(s) Basket(s) Bolt(s) Bottle(s) Buckets Bulk Bundle(s) Can(s) Cardbo…" at bounding box center [503, 145] width 188 height 16
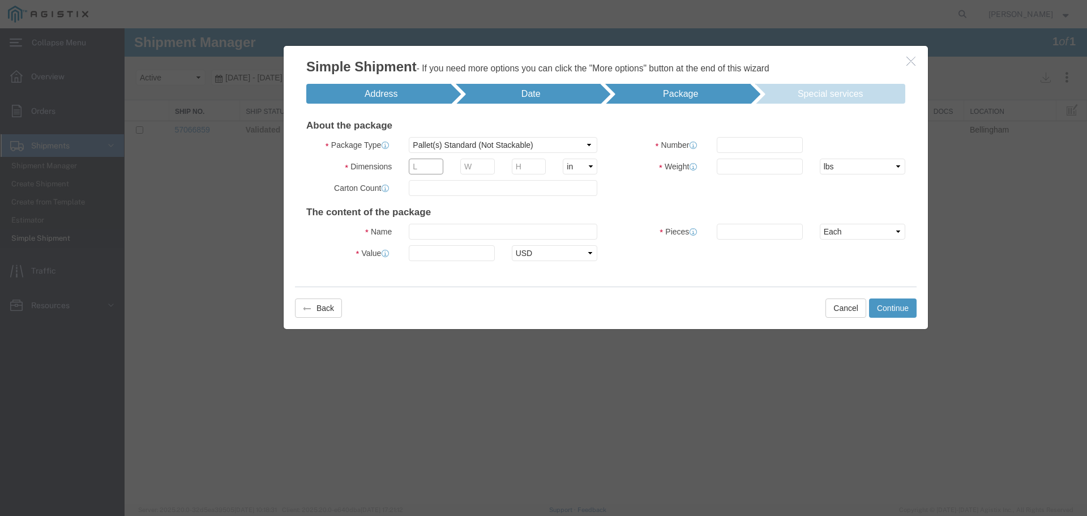
click at [432, 163] on input "text" at bounding box center [426, 166] width 35 height 16
type input "48"
click at [466, 165] on input "text" at bounding box center [477, 166] width 35 height 16
type input "40"
click at [520, 166] on input "text" at bounding box center [529, 166] width 35 height 16
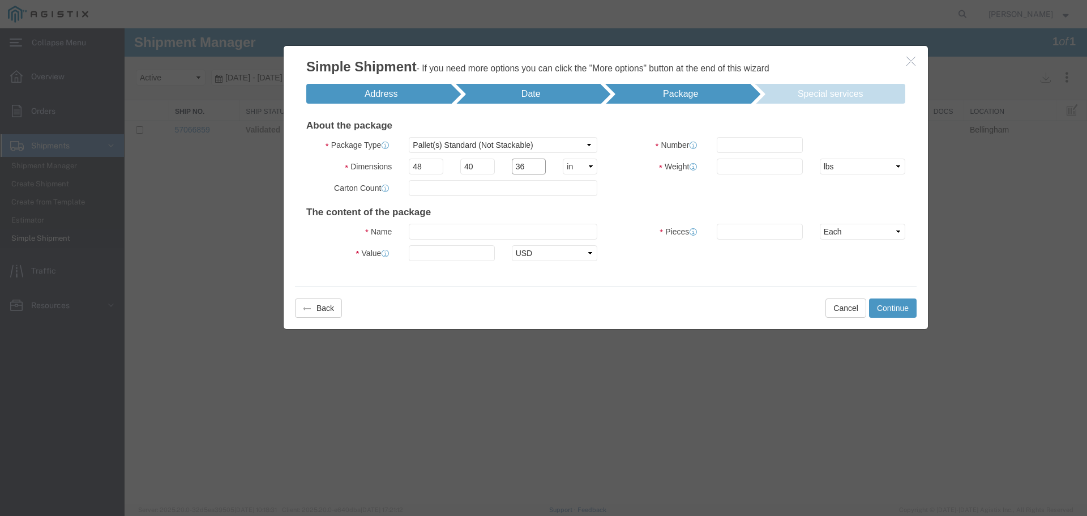
type input "36"
click at [561, 162] on div "Select cm ft in" at bounding box center [580, 166] width 52 height 16
click at [461, 188] on input "text" at bounding box center [503, 188] width 188 height 16
click at [432, 227] on input "text" at bounding box center [503, 232] width 188 height 16
type input "valve grease"
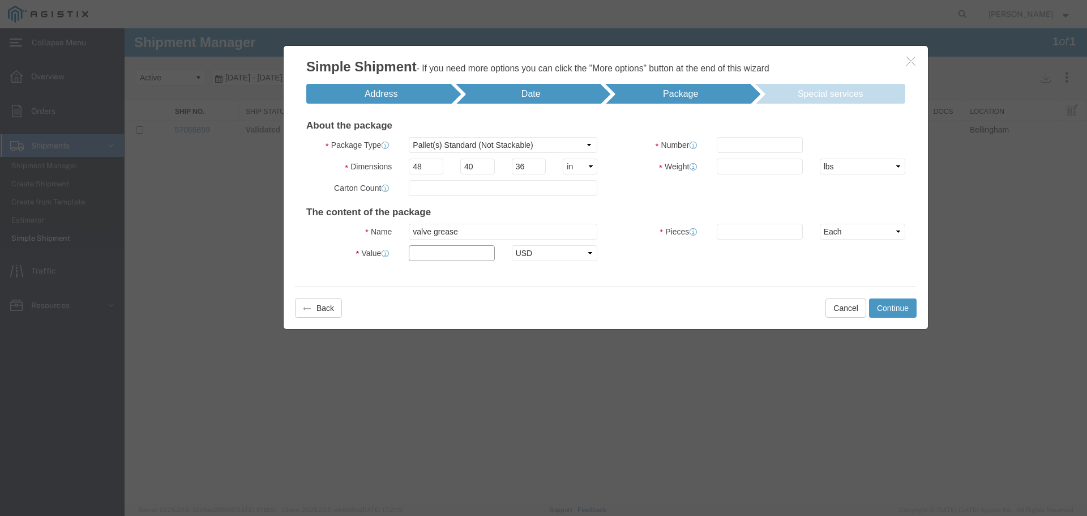
click at [424, 254] on input "text" at bounding box center [451, 253] width 85 height 16
type input "5500"
click at [505, 291] on div "Back Cancel Continue" at bounding box center [605, 307] width 621 height 42
click at [746, 145] on input "text" at bounding box center [759, 145] width 85 height 16
type input "1"
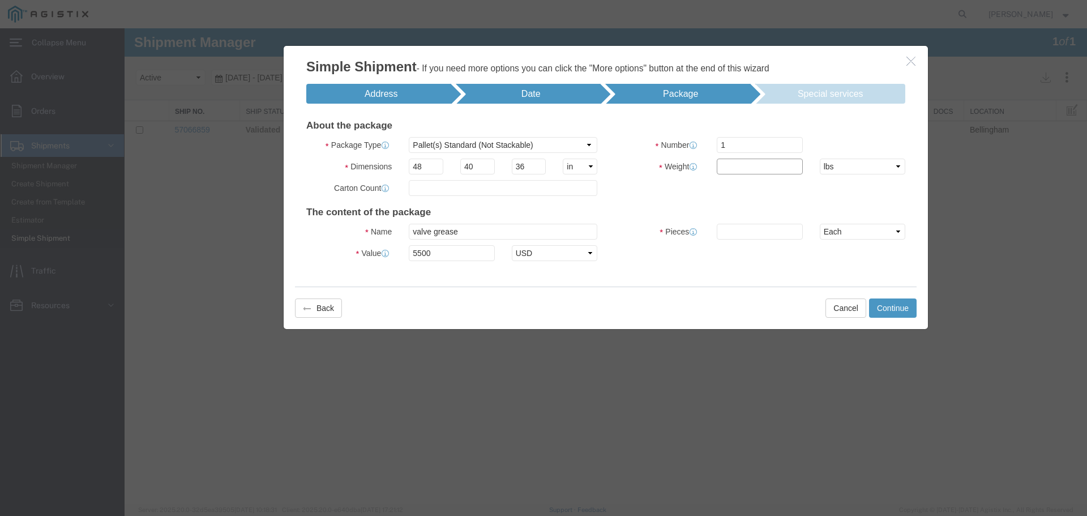
click at [741, 173] on input "text" at bounding box center [759, 166] width 85 height 16
type input "250"
click at [739, 226] on input "text" at bounding box center [759, 232] width 85 height 16
type input "1"
click at [662, 267] on div "The content of the package Name valve grease Pieces 1 Select Bag Barrels 100Boa…" at bounding box center [605, 236] width 599 height 71
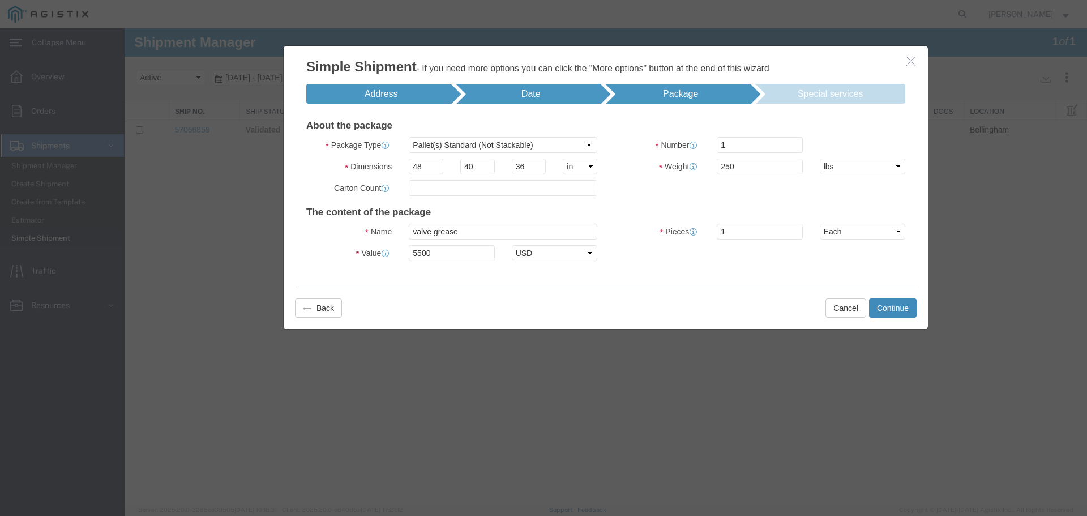
click at [903, 310] on button "Continue" at bounding box center [893, 307] width 48 height 19
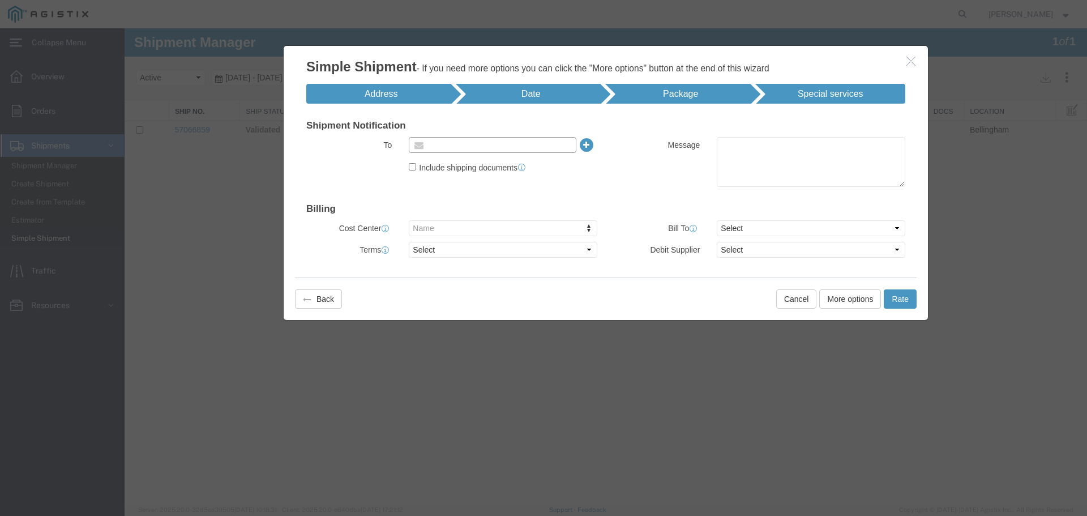
click at [486, 145] on input "text" at bounding box center [491, 145] width 132 height 15
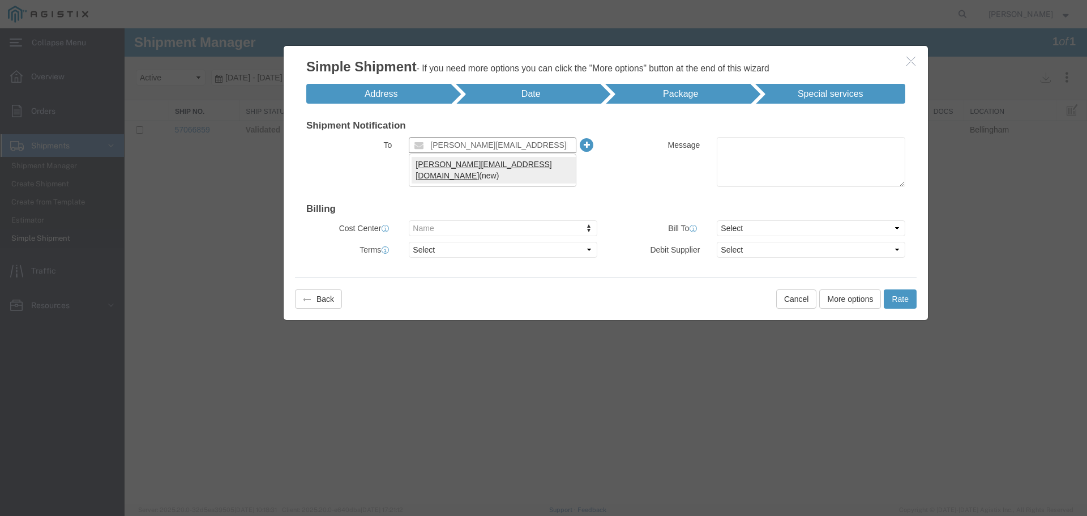
type input "[PERSON_NAME][EMAIL_ADDRESS][DOMAIN_NAME]"
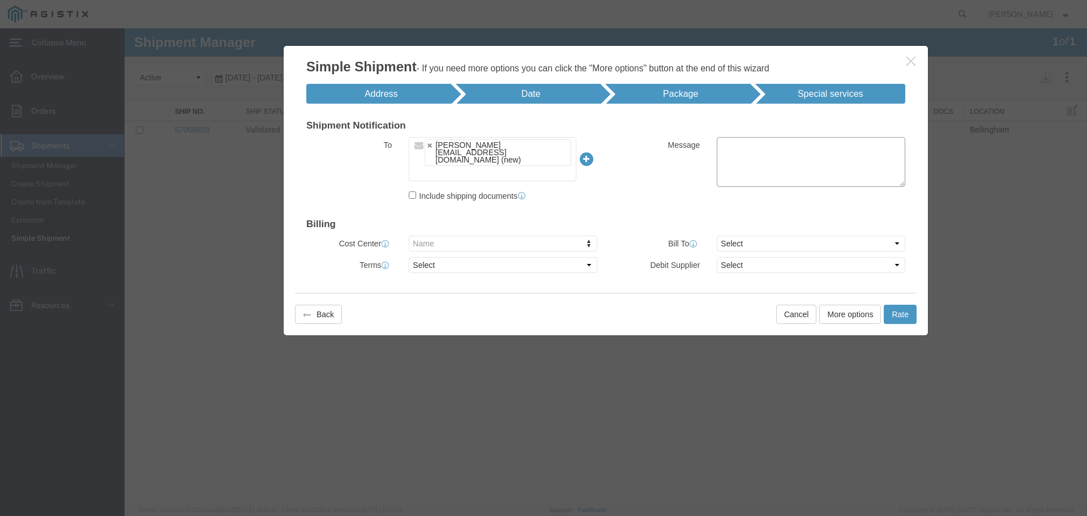
click at [624, 192] on div "Message" at bounding box center [760, 164] width 308 height 55
click at [419, 187] on label "Include shipping documents" at bounding box center [503, 194] width 188 height 15
click at [416, 191] on input "Include shipping documents" at bounding box center [412, 194] width 7 height 7
click at [413, 191] on input "Include shipping documents" at bounding box center [412, 194] width 7 height 7
click at [414, 191] on input "Include shipping documents" at bounding box center [412, 194] width 7 height 7
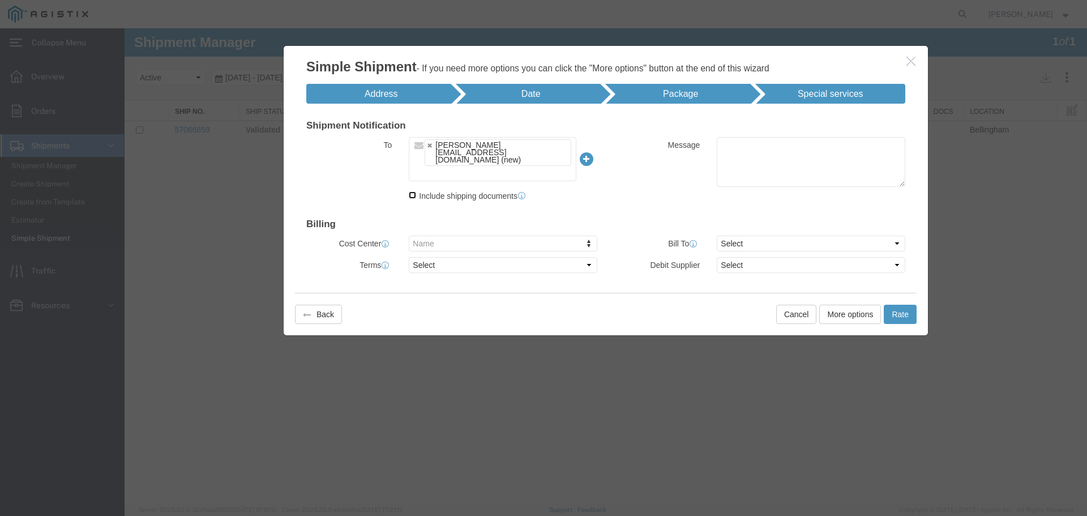
checkbox input "true"
click at [837, 89] on li "Special services" at bounding box center [831, 94] width 150 height 20
click at [902, 305] on button "Rate" at bounding box center [900, 314] width 33 height 19
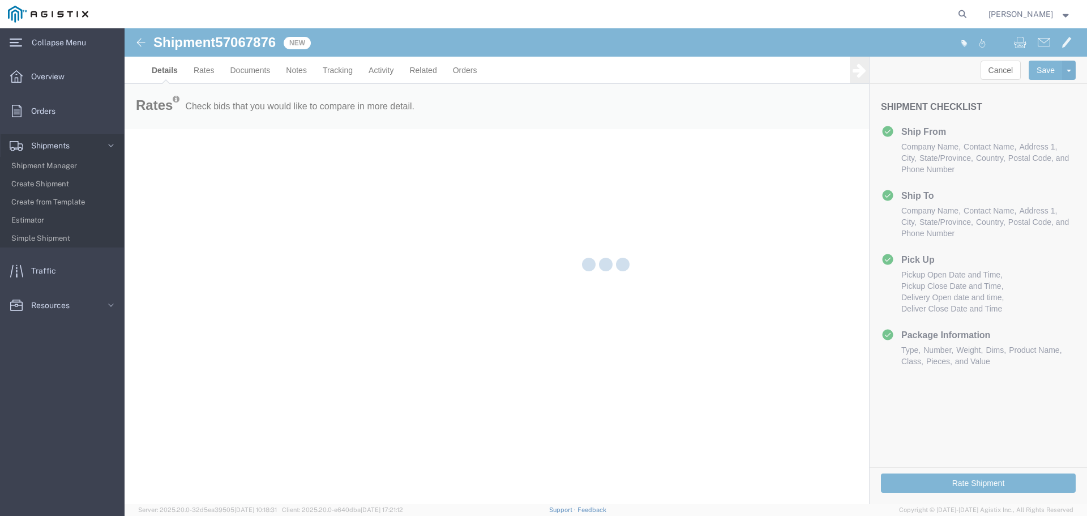
select select "19740"
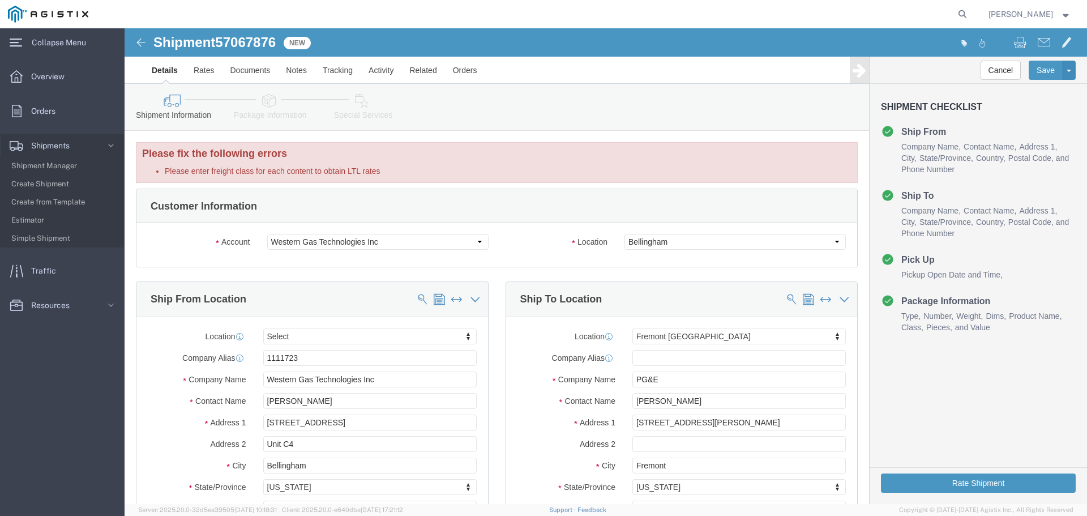
click icon
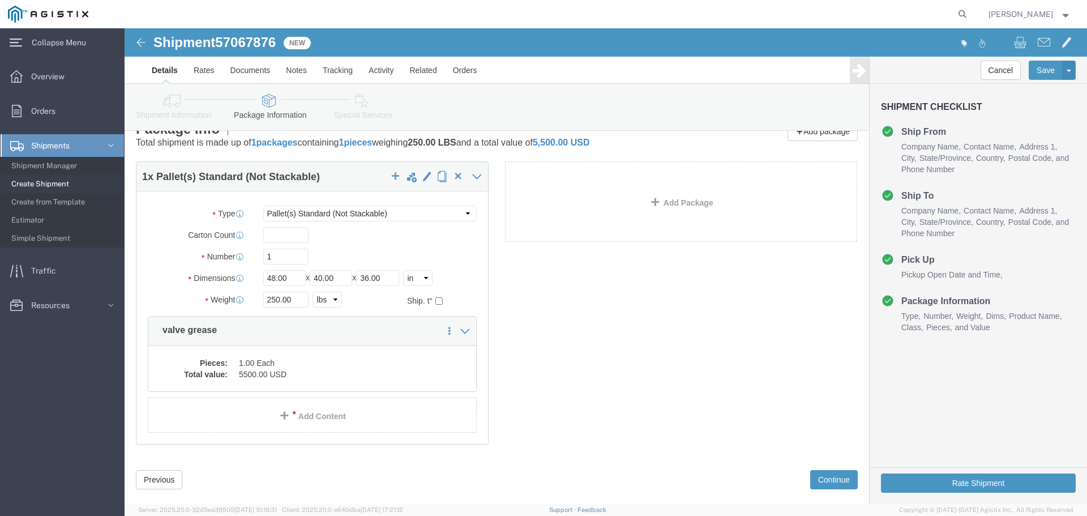
scroll to position [87, 0]
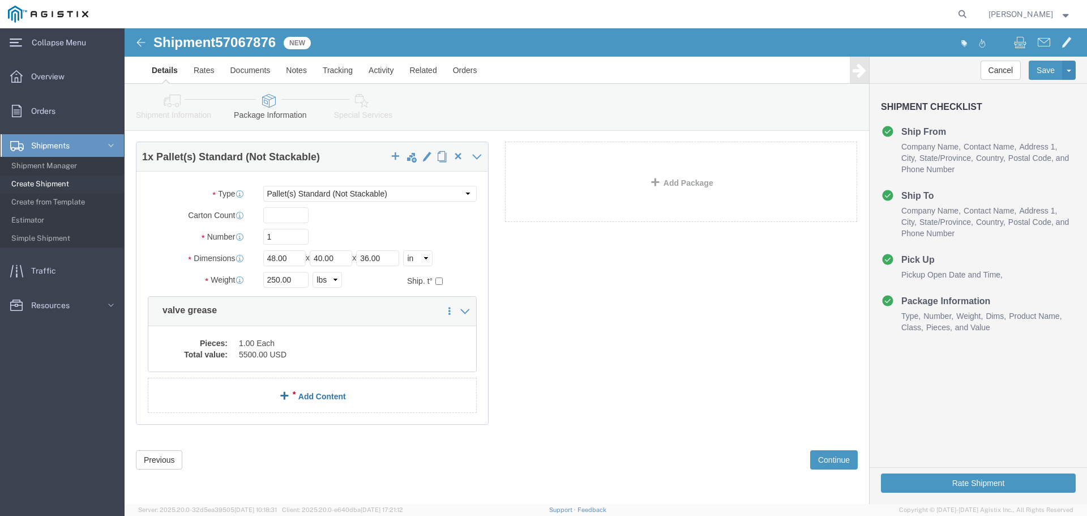
click link "Add Content"
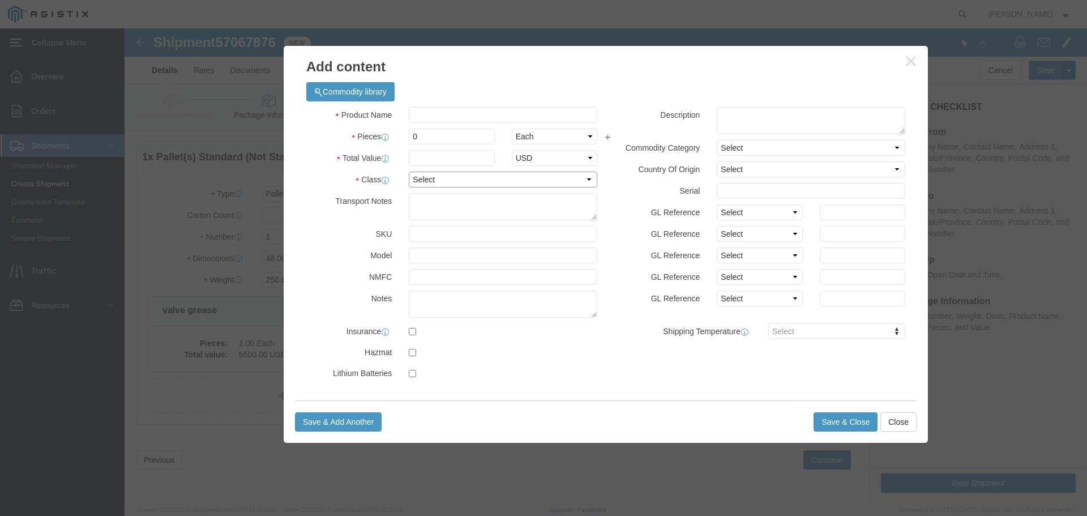
click select "Select 50 55 60 65 70 85 92.5 100 125 175 250 300 400"
select select "50"
click select "Select 50 55 60 65 70 85 92.5 100 125 175 250 300 400"
drag, startPoint x: 589, startPoint y: 365, endPoint x: 599, endPoint y: 370, distance: 11.1
click div "Commodity library Product Name Pieces 0 Select Bag Barrels 100Board Feet Bottle…"
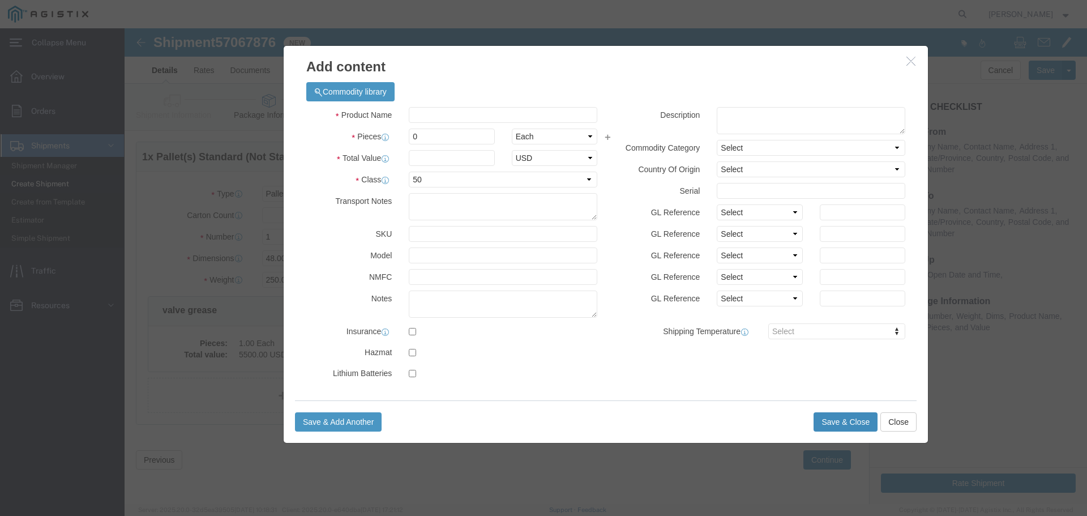
click button "Save & Close"
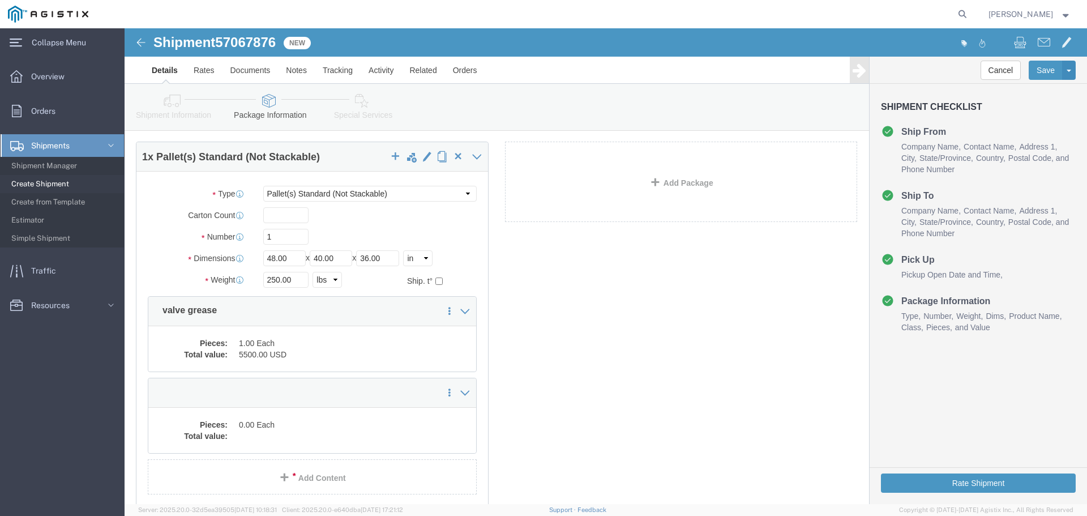
click icon
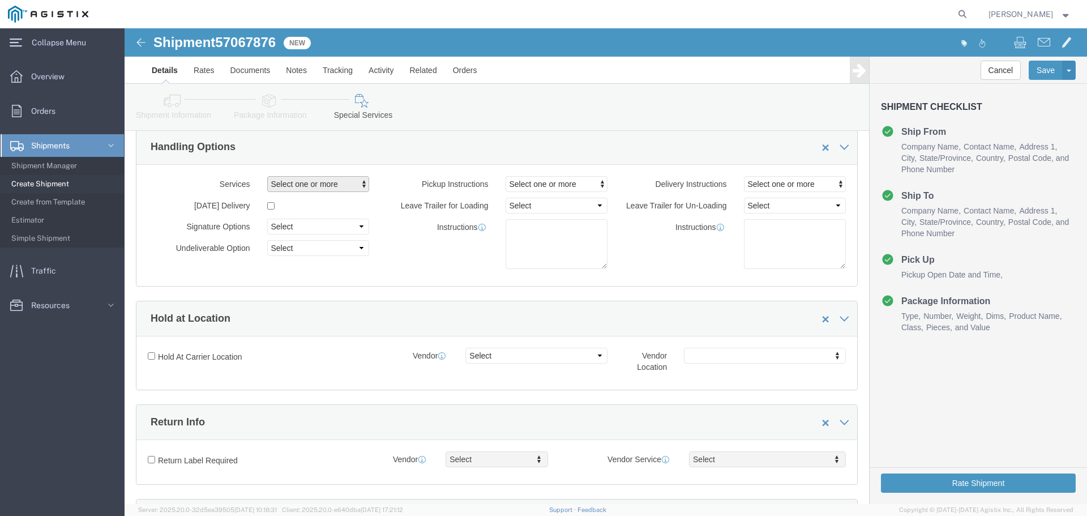
click span "Select one or more"
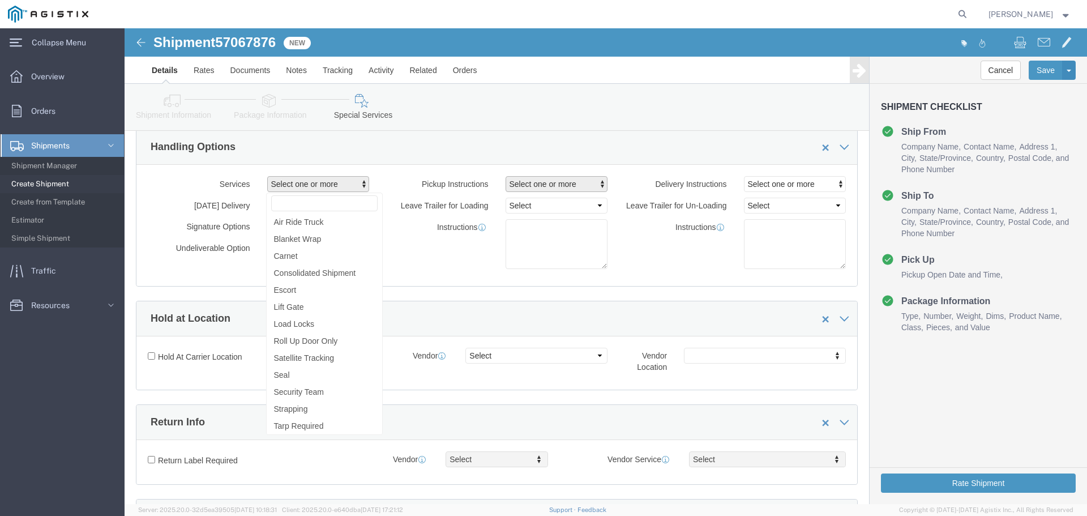
click span "Select one or more"
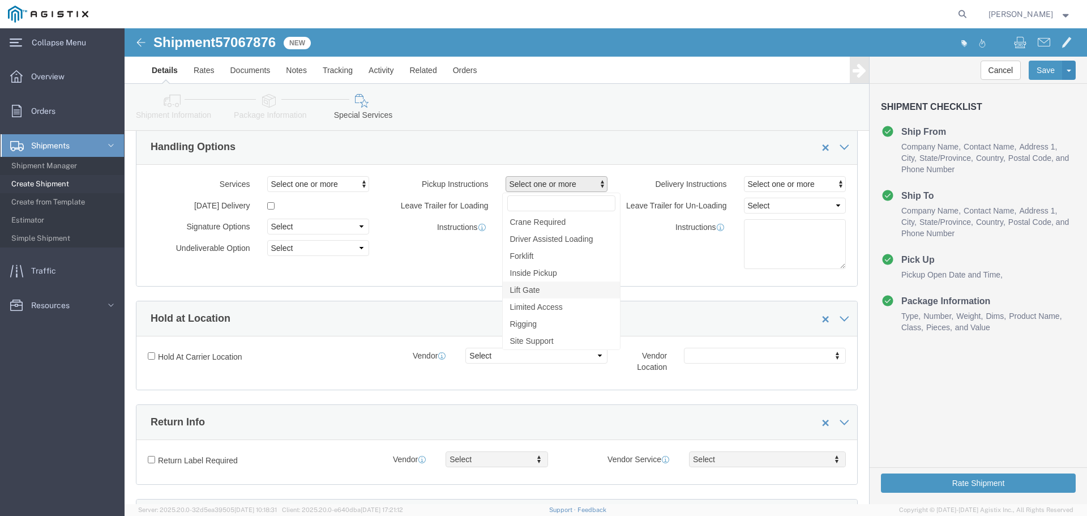
click span "Lift Gate"
select select "PICKUP_LIFT_GATE"
click span "Select one or more"
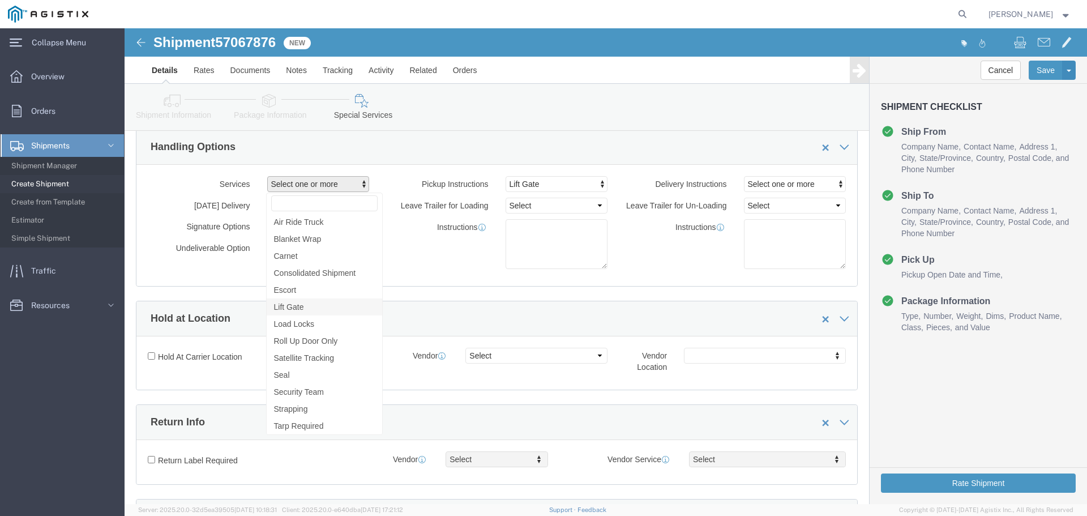
click link "Lift Gate"
click span "Consolidated Shipment"
select select "VEHICLE_CONS"
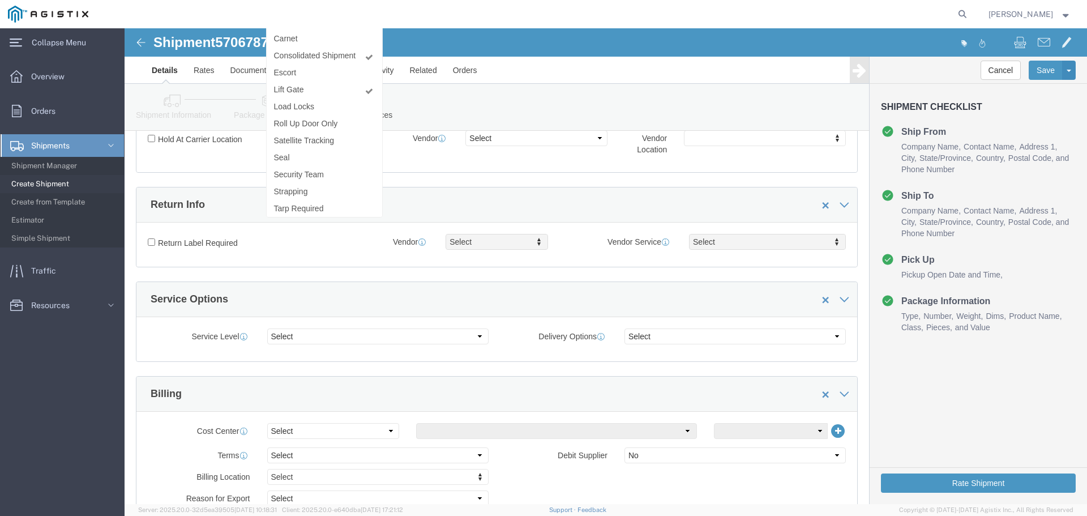
scroll to position [313, 0]
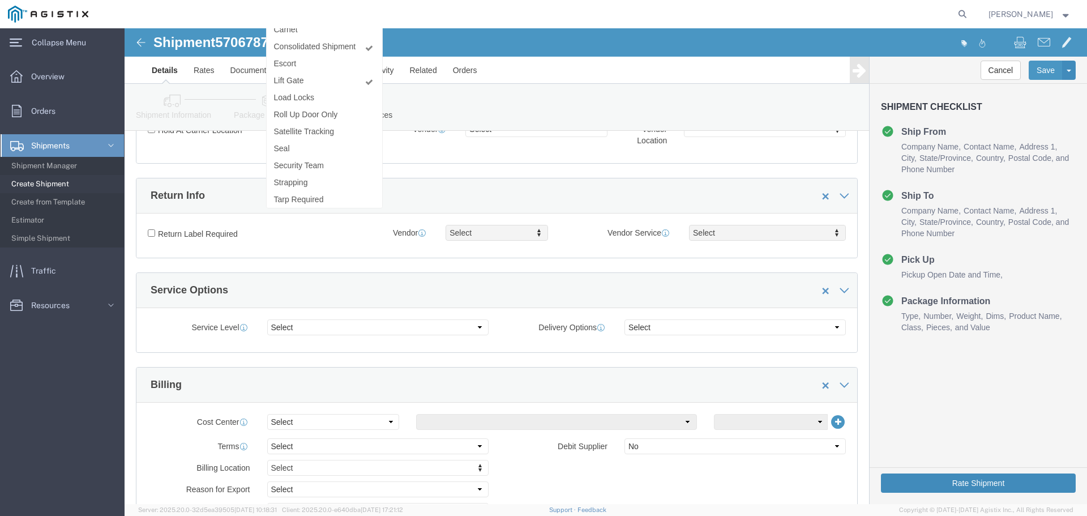
click button "Rate Shipment"
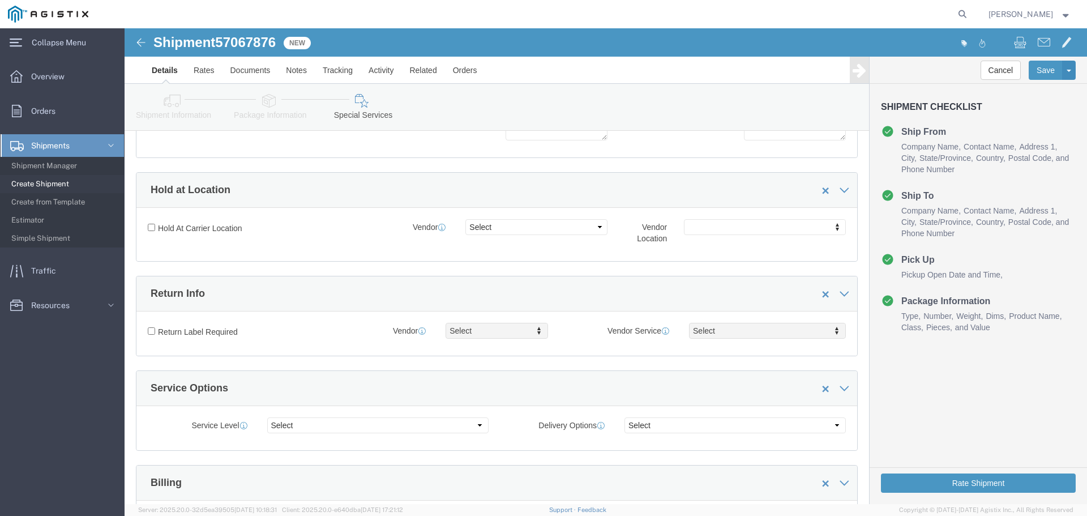
scroll to position [0, 0]
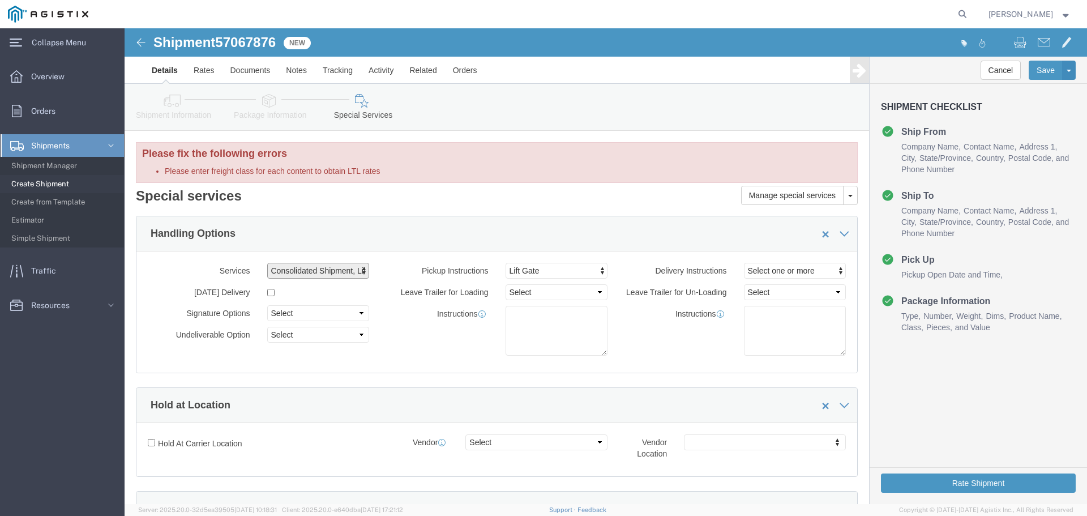
click div "Instructions"
click button "Rate Shipment"
click li "Please enter freight class for each content to obtain LTL rates"
click link "Package Information"
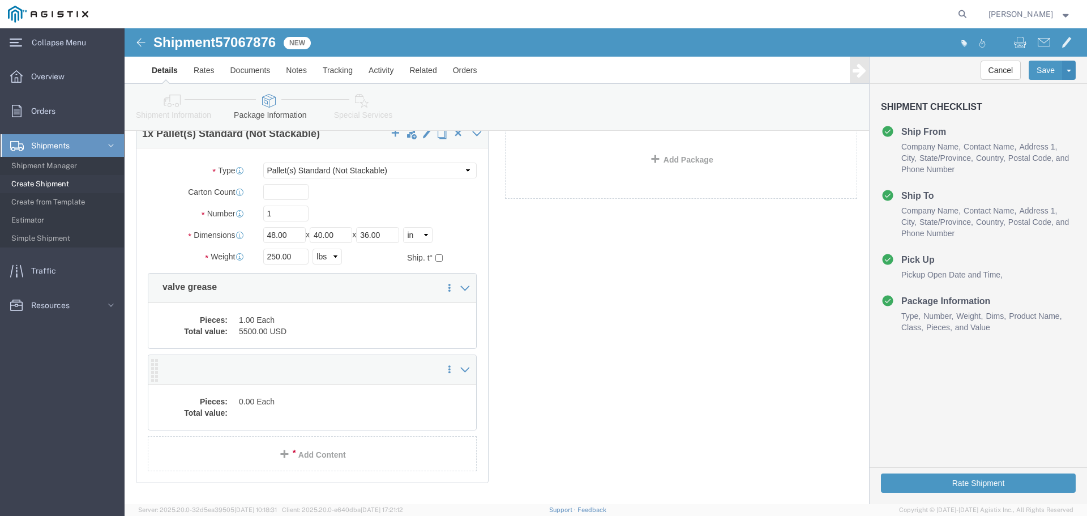
scroll to position [113, 0]
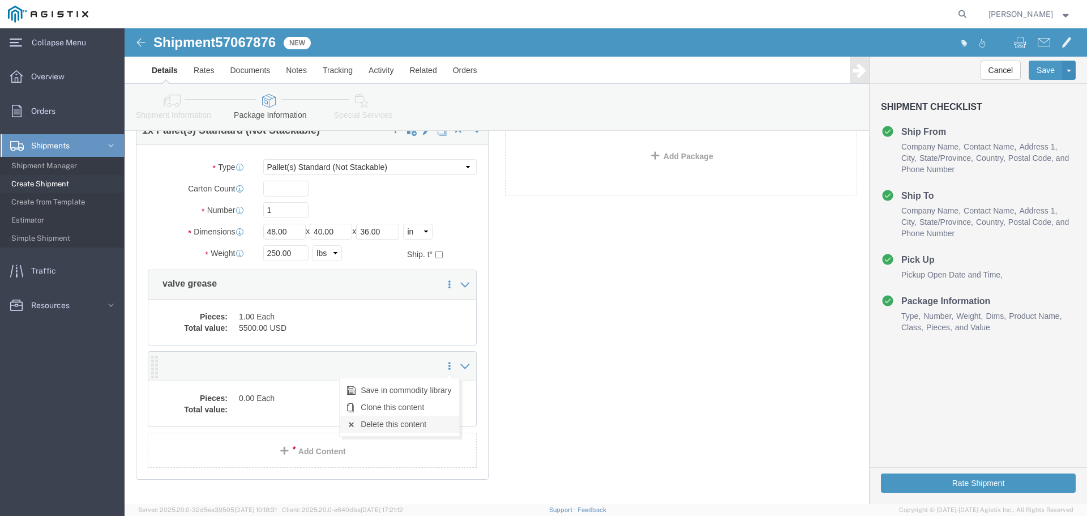
click link "Delete this content"
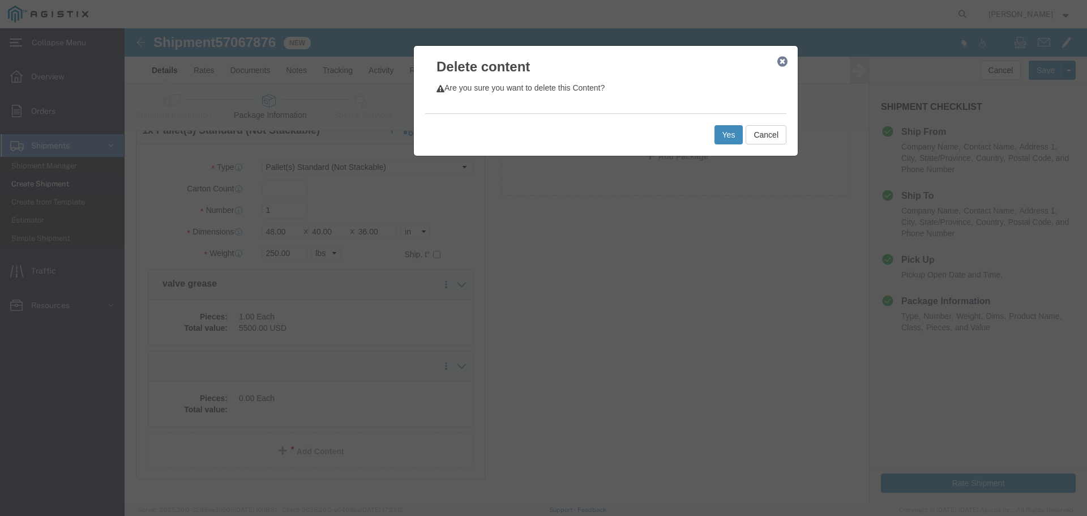
click button "Yes"
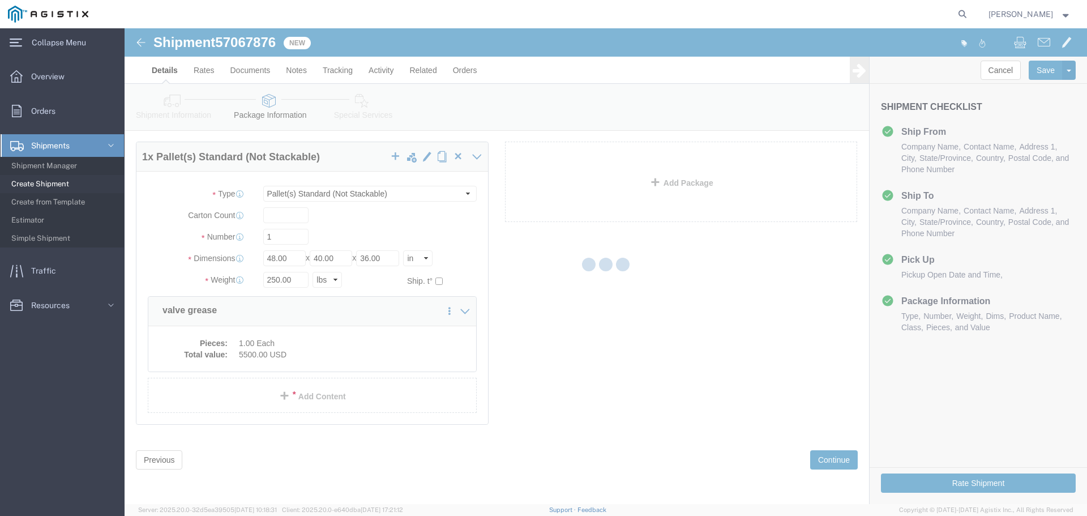
scroll to position [22, 0]
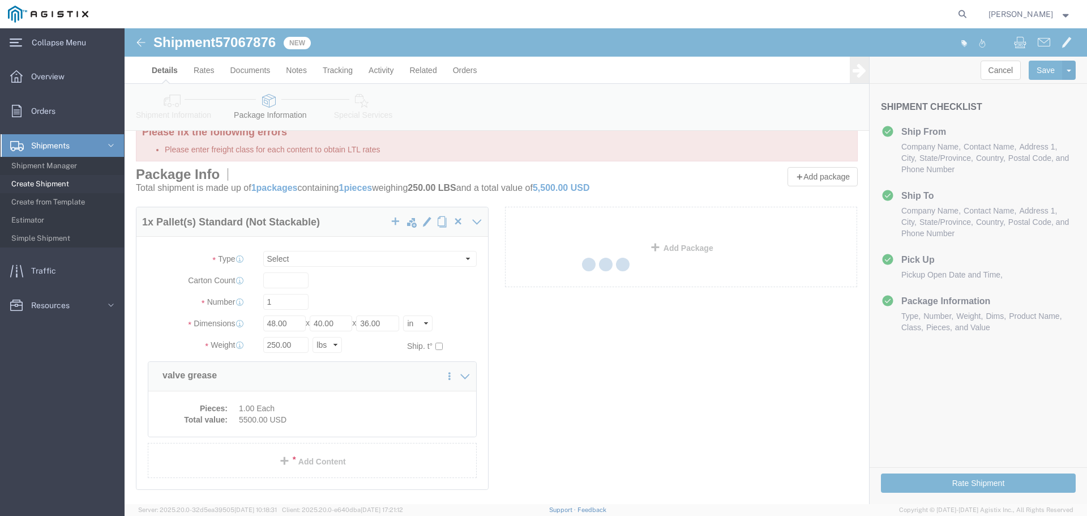
select select "PSNS"
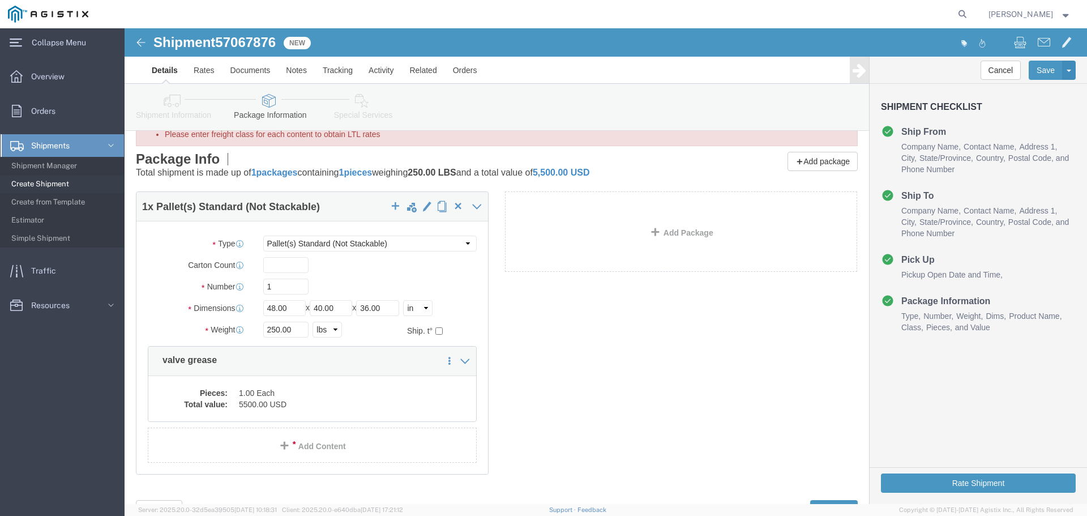
scroll to position [57, 0]
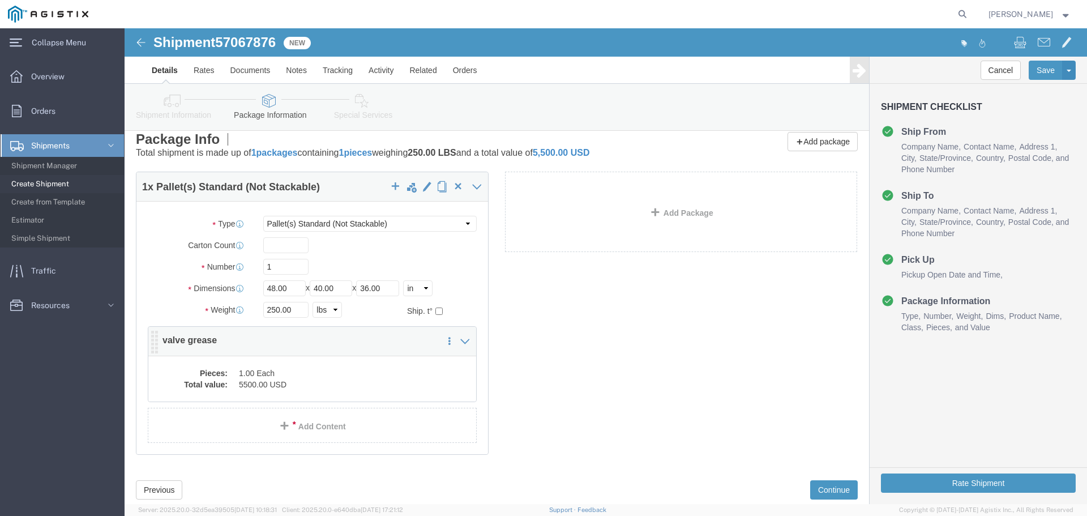
click dd "5500.00 USD"
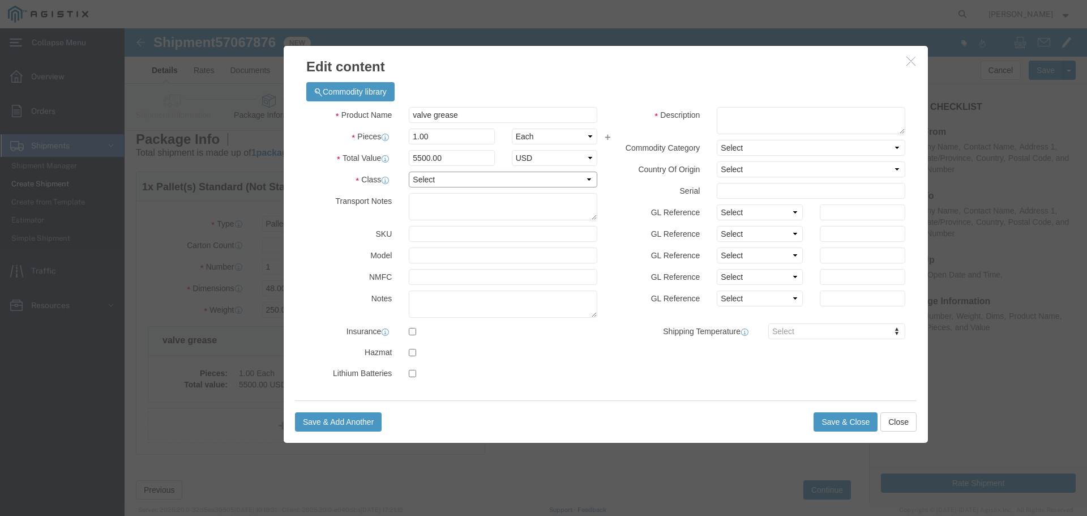
click select "Select 50 55 60 65 70 85 92.5 100 125 175 250 300 400"
select select "50"
click select "Select 50 55 60 65 70 85 92.5 100 125 175 250 300 400"
click button "Save & Close"
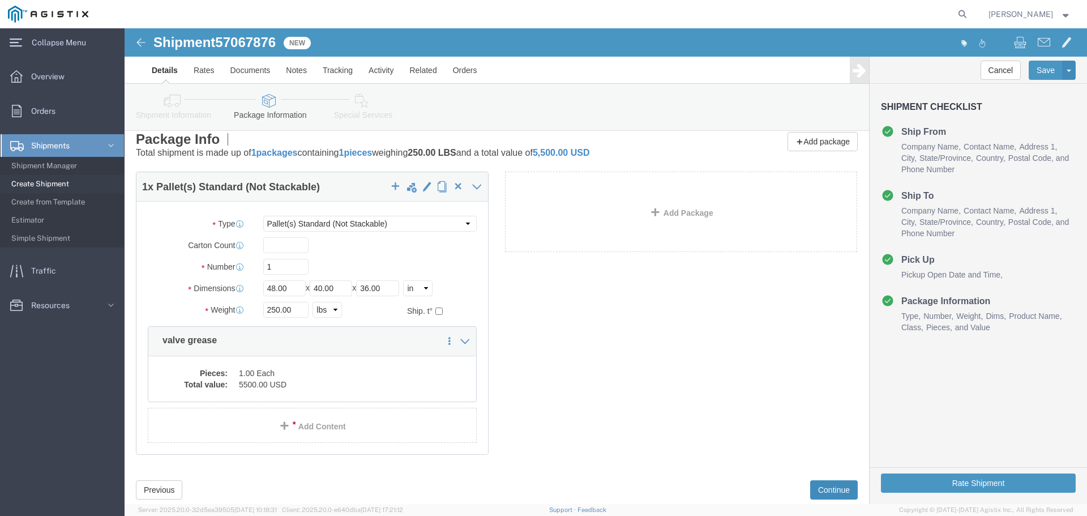
click button "Continue"
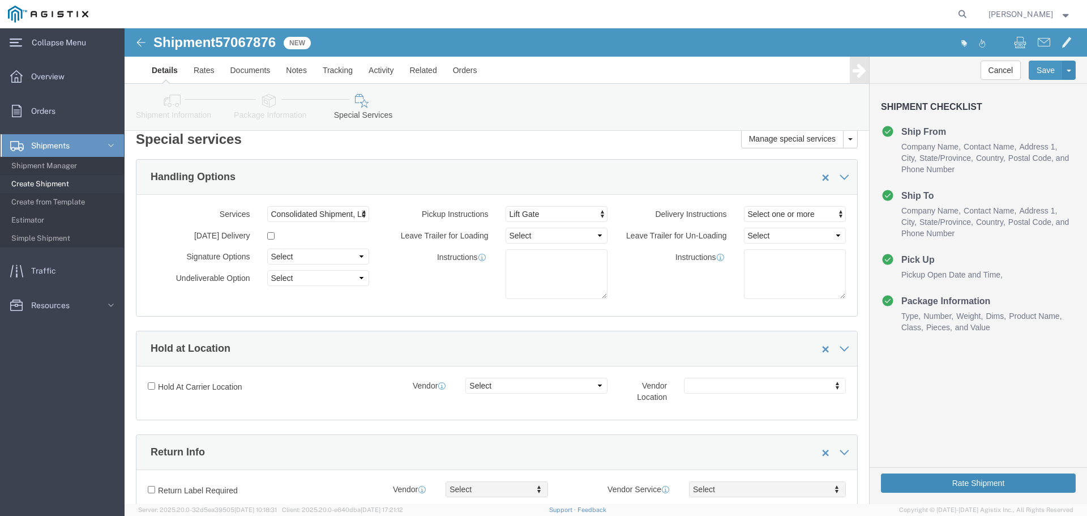
click button "Rate Shipment"
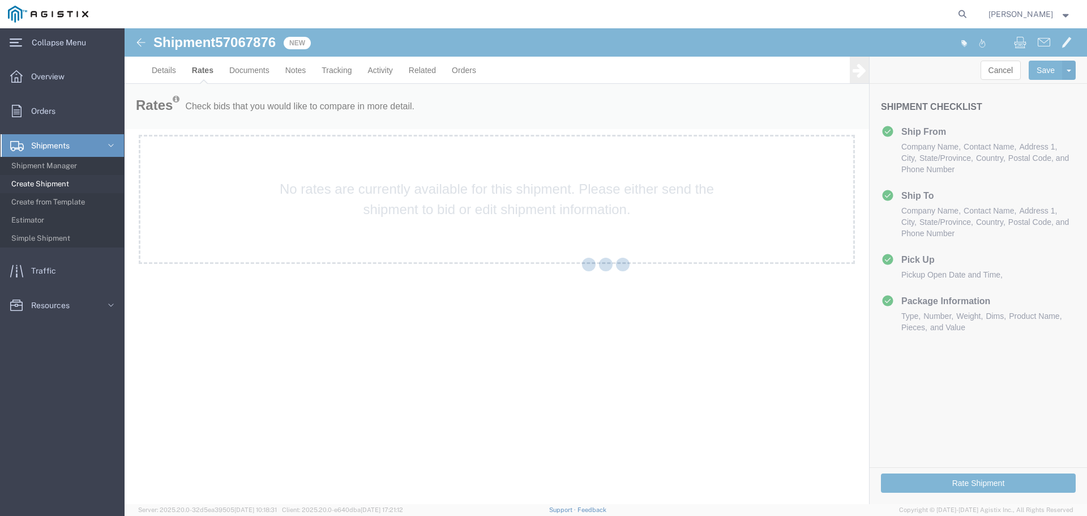
scroll to position [0, 0]
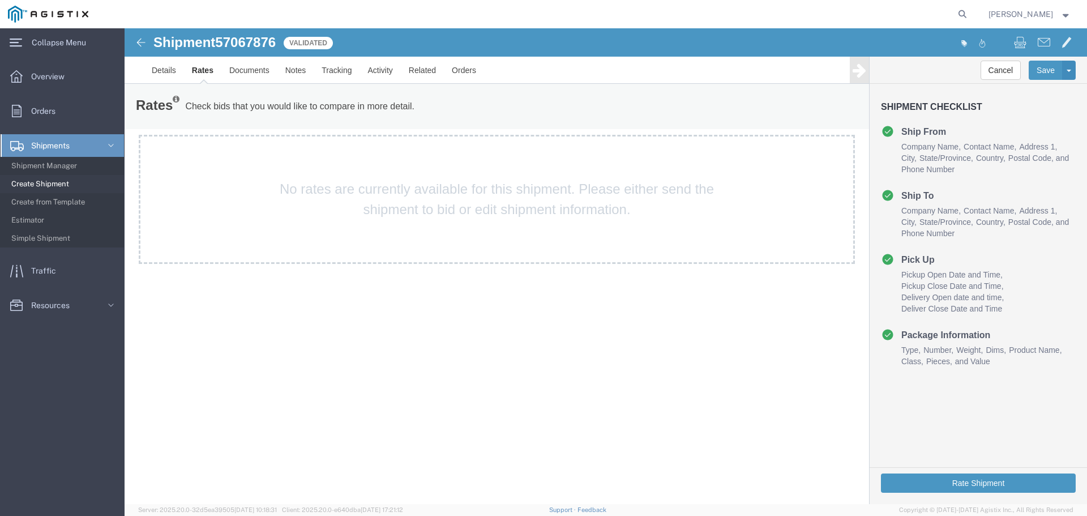
click at [113, 142] on icon at bounding box center [110, 145] width 11 height 11
click at [60, 70] on span "Overview" at bounding box center [51, 76] width 41 height 23
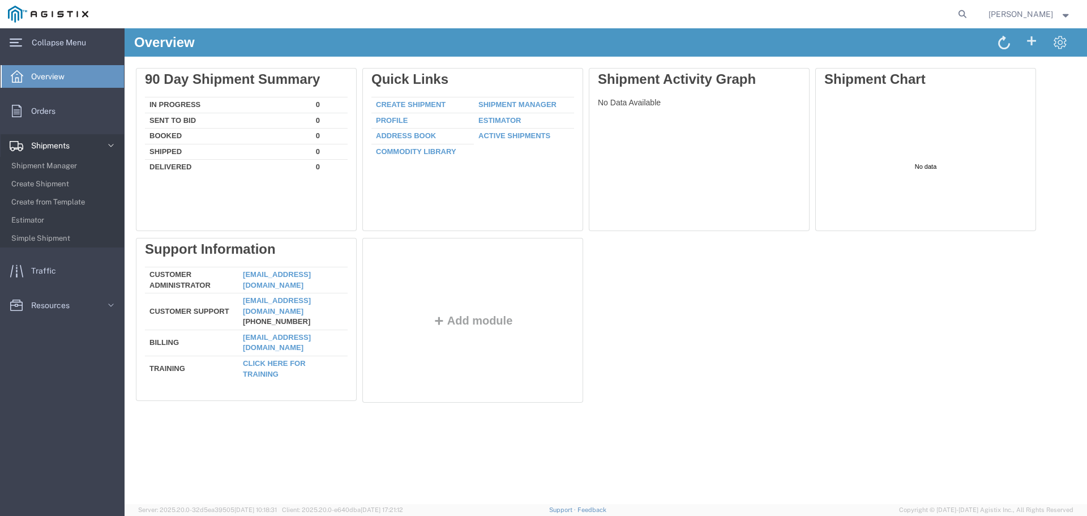
click at [59, 144] on span "Shipments" at bounding box center [54, 145] width 46 height 23
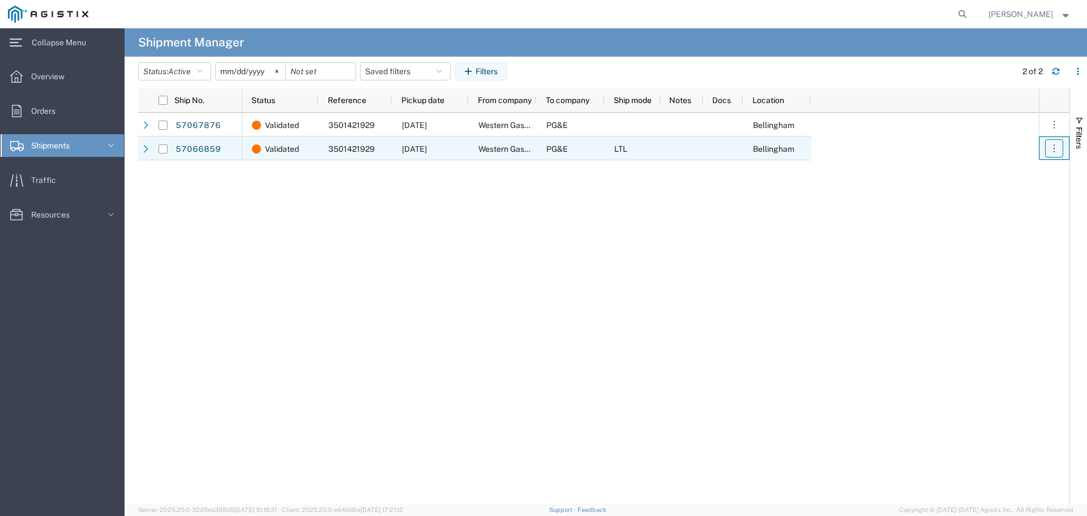
click at [1051, 145] on icon "button" at bounding box center [1053, 148] width 11 height 11
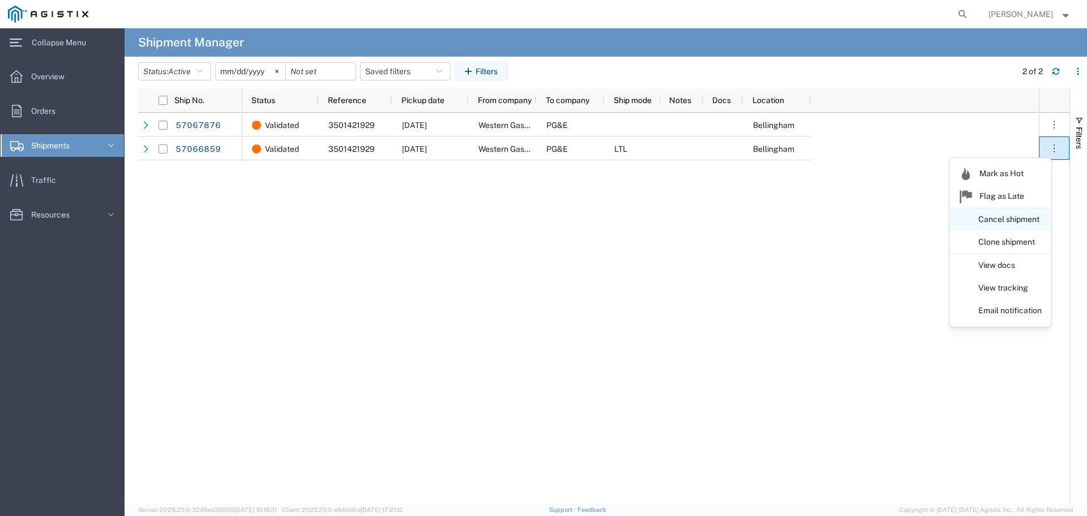
click at [1019, 218] on link "Cancel shipment" at bounding box center [1000, 219] width 101 height 20
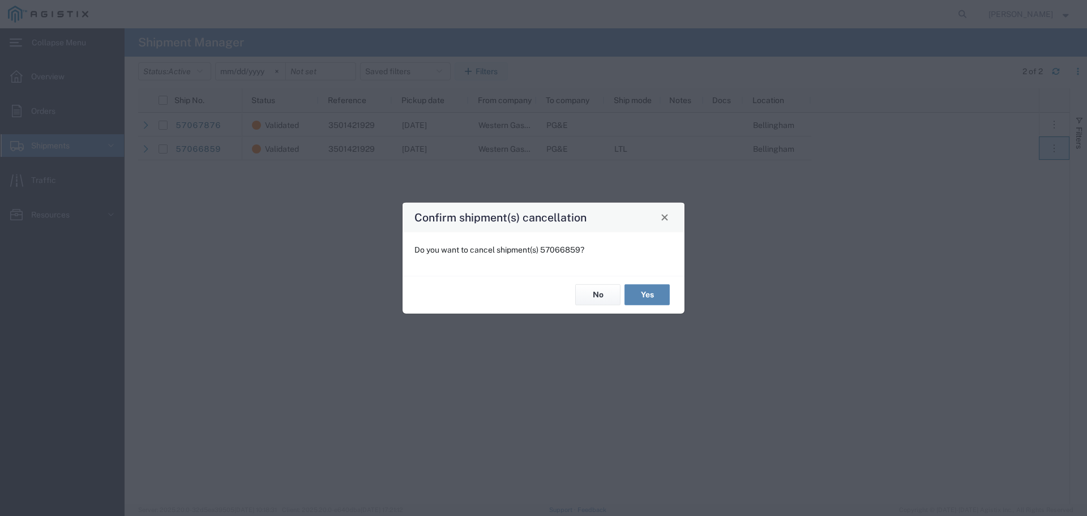
click at [659, 294] on button "Yes" at bounding box center [646, 294] width 45 height 21
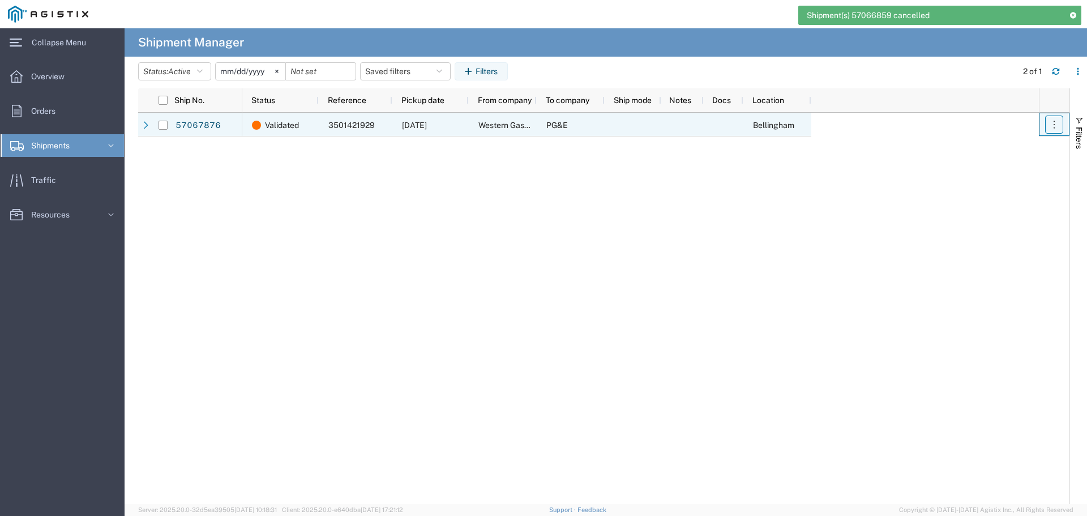
click at [1054, 128] on icon "button" at bounding box center [1053, 124] width 1 height 7
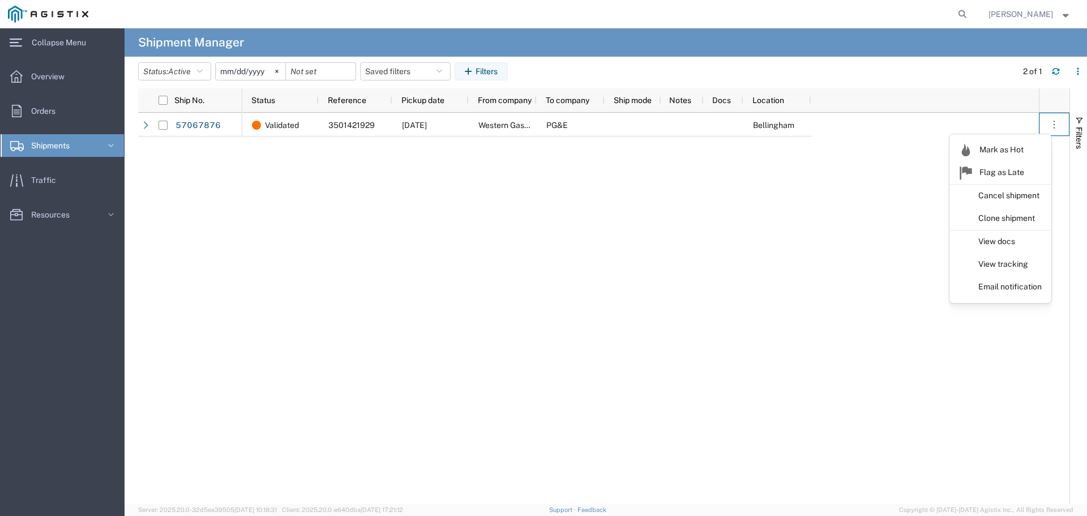
click at [766, 259] on div "Validated 3501421929 [DATE] Western Gas Technologies Inc PG&E [GEOGRAPHIC_DATA]" at bounding box center [640, 308] width 796 height 391
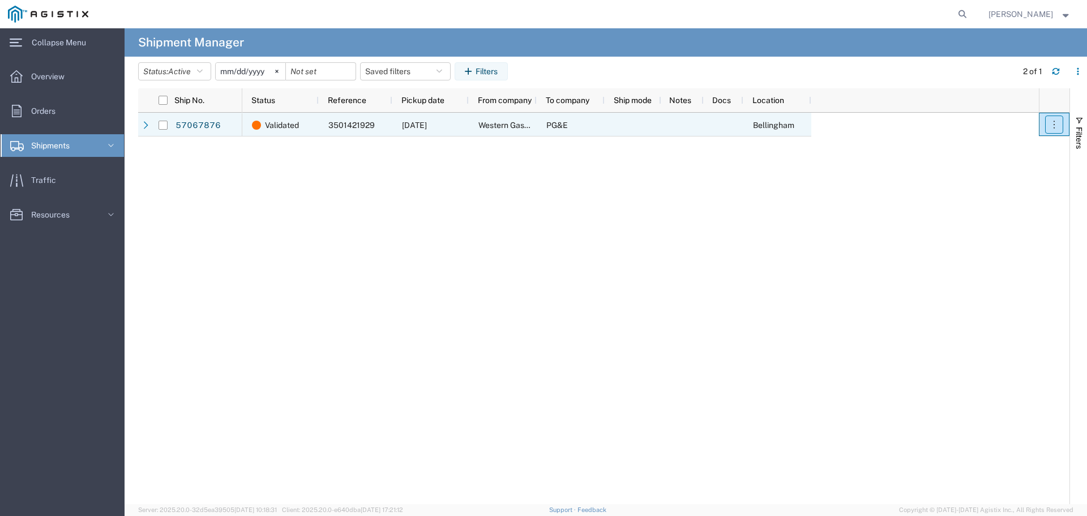
click at [1053, 119] on icon "button" at bounding box center [1053, 124] width 11 height 11
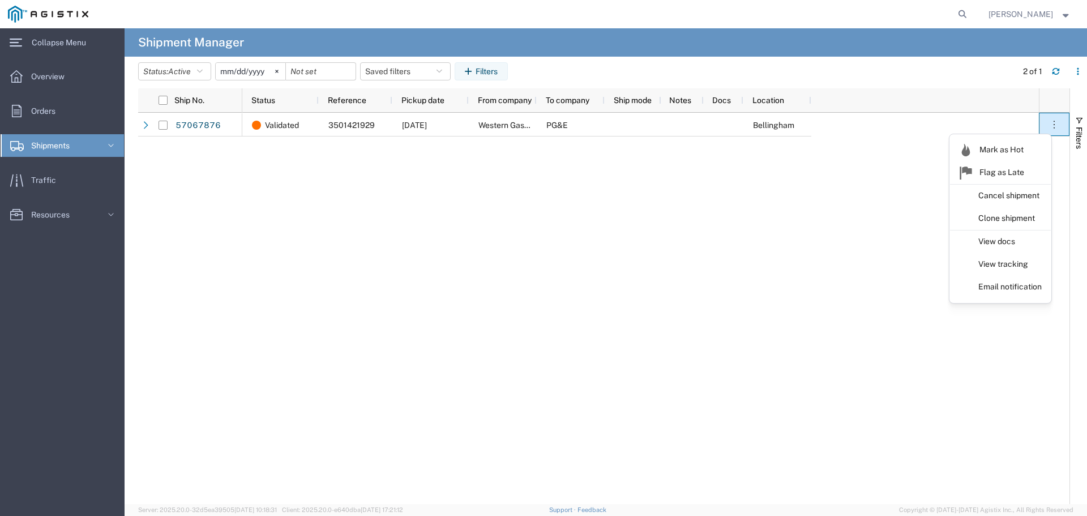
click at [629, 215] on div "Validated 3501421929 [DATE] Western Gas Technologies Inc PG&E [GEOGRAPHIC_DATA]" at bounding box center [640, 308] width 796 height 391
click at [79, 213] on link "Resources" at bounding box center [62, 214] width 123 height 23
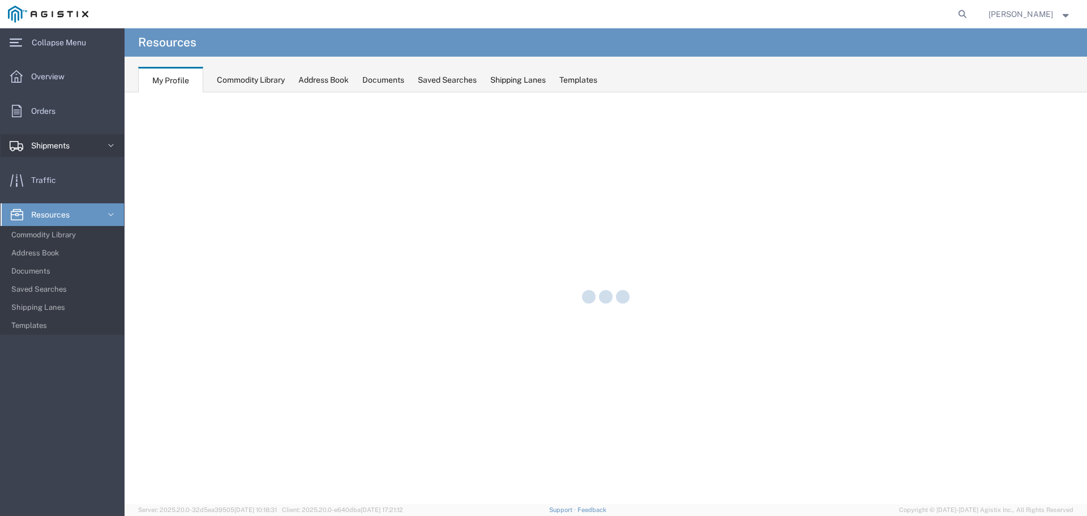
click at [83, 140] on link "Shipments" at bounding box center [62, 145] width 123 height 23
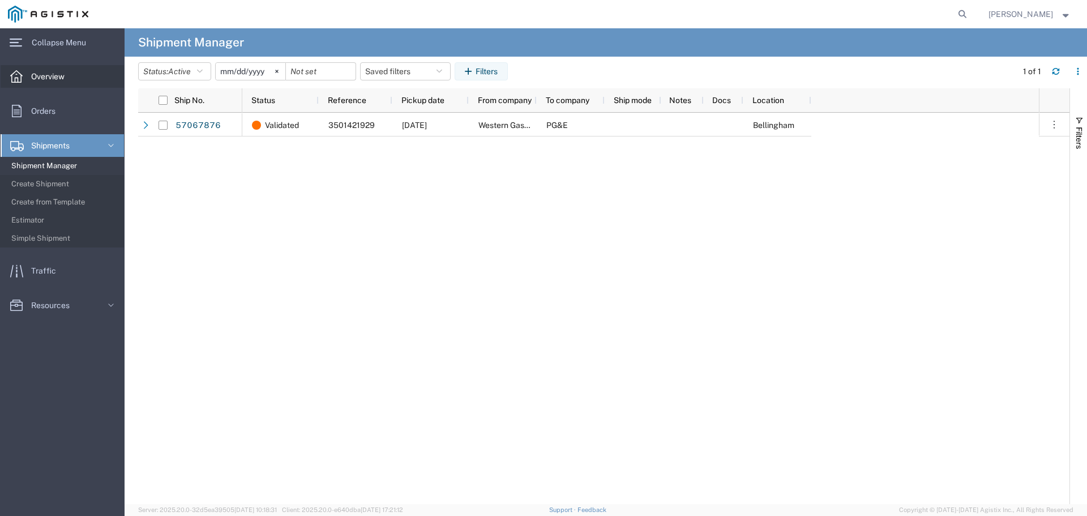
click at [53, 75] on span "Overview" at bounding box center [51, 76] width 41 height 23
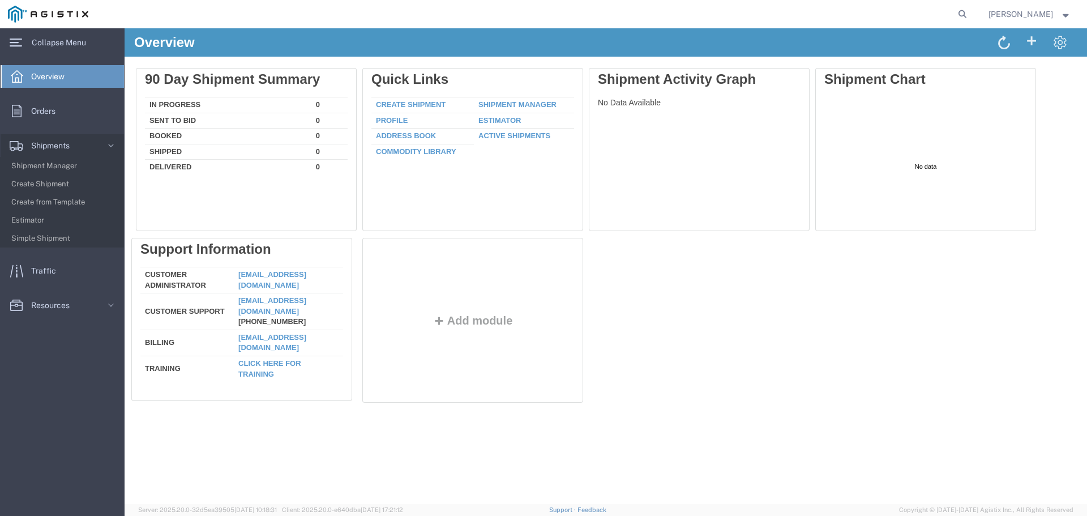
click at [348, 278] on div "Delete 90 Day Shipment Summary In Progress 0 Sent To Bid 0 Booked 0 Shipped 0 D…" at bounding box center [606, 238] width 940 height 340
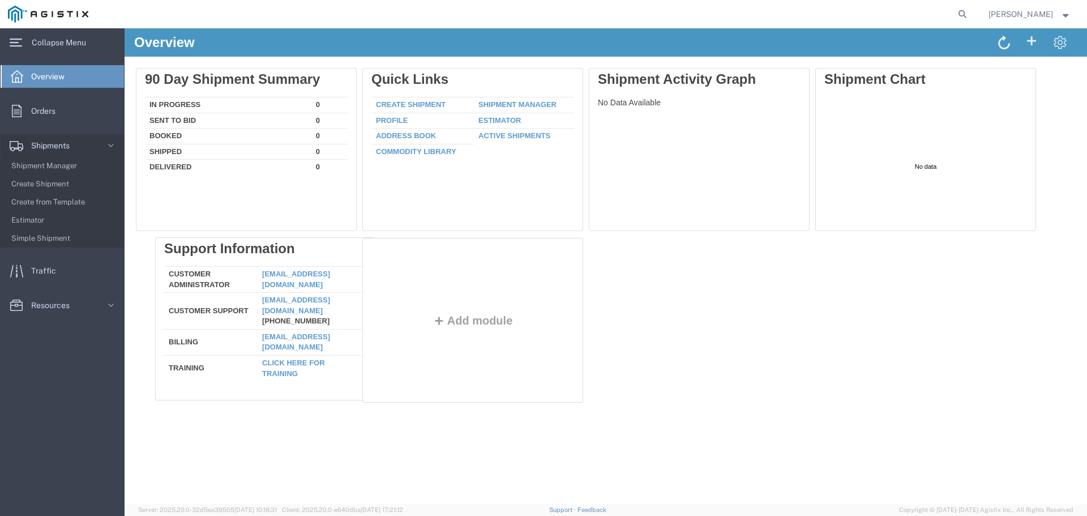
drag, startPoint x: 241, startPoint y: 281, endPoint x: 250, endPoint y: 280, distance: 9.1
click at [254, 280] on div "Delete 90 Day Shipment Summary In Progress 0 Sent To Bid 0 Booked 0 Shipped 0 D…" at bounding box center [606, 238] width 940 height 340
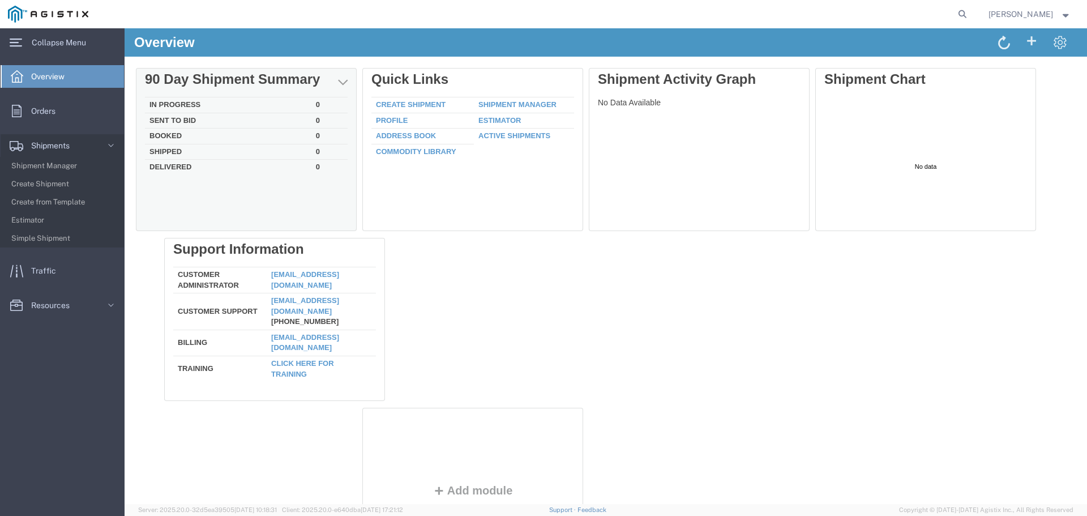
click at [190, 107] on td "In Progress" at bounding box center [228, 105] width 166 height 16
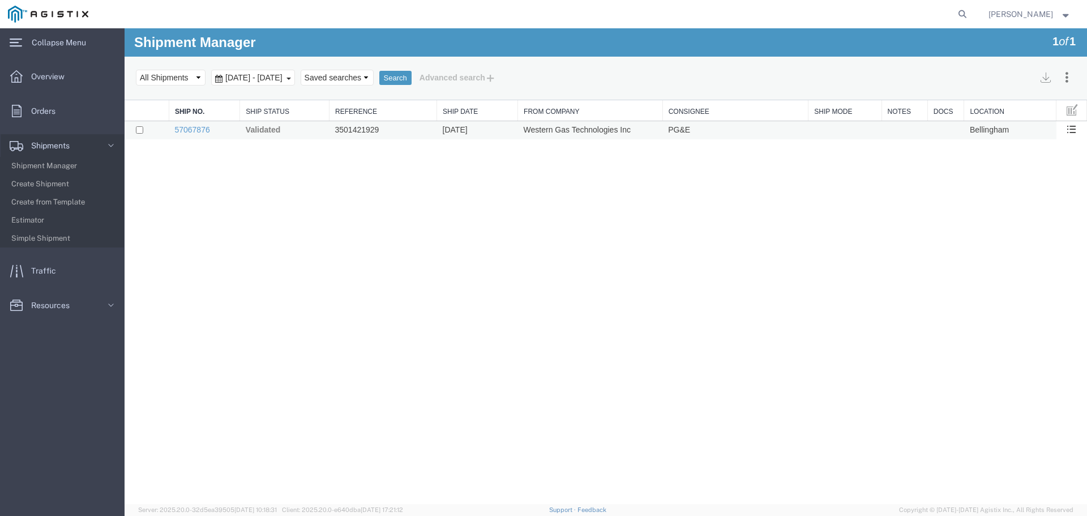
click at [572, 132] on td "Western Gas Technologies Inc" at bounding box center [590, 130] width 145 height 19
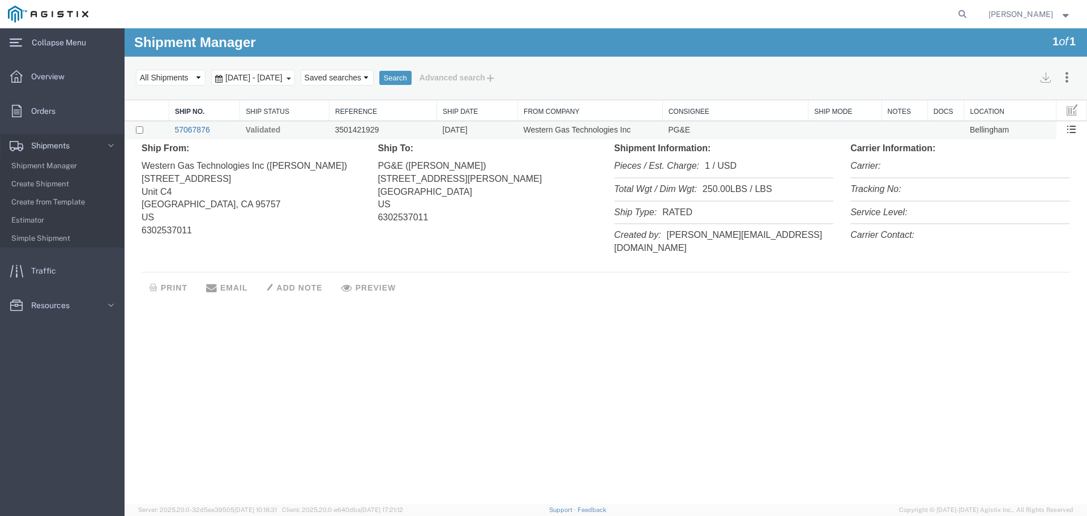
click at [190, 127] on link "57067876" at bounding box center [191, 129] width 35 height 9
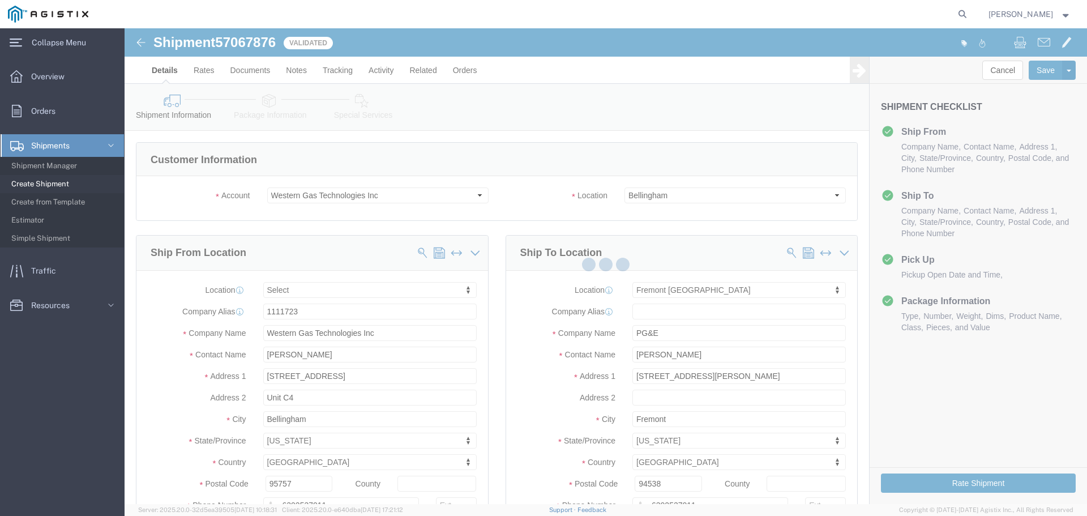
select select
select select "19740"
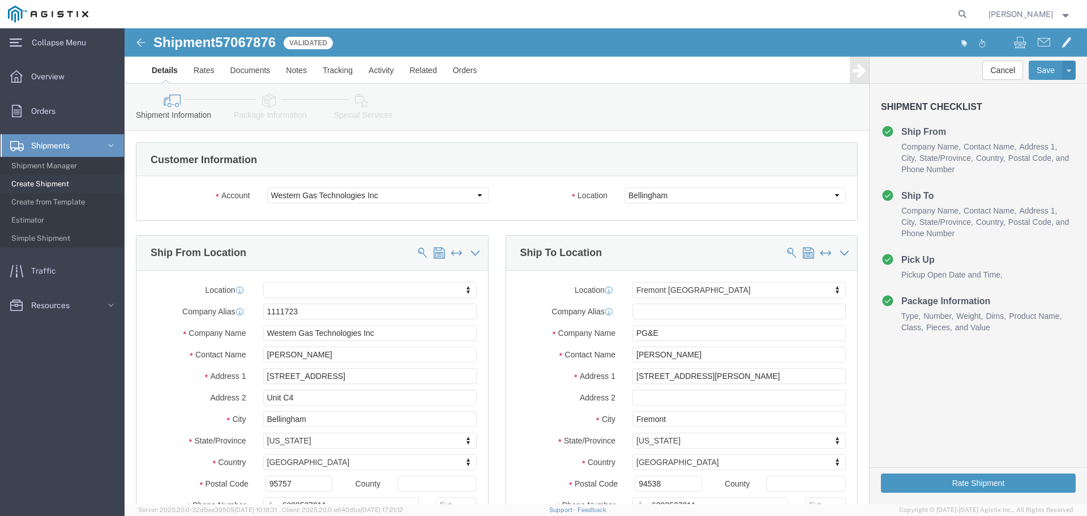
click span "57067876"
click select "Select PG&E Western Gas Technologies Inc"
select select "9596"
click select "Select PG&E Western Gas Technologies Inc"
select select "PURCHORD"
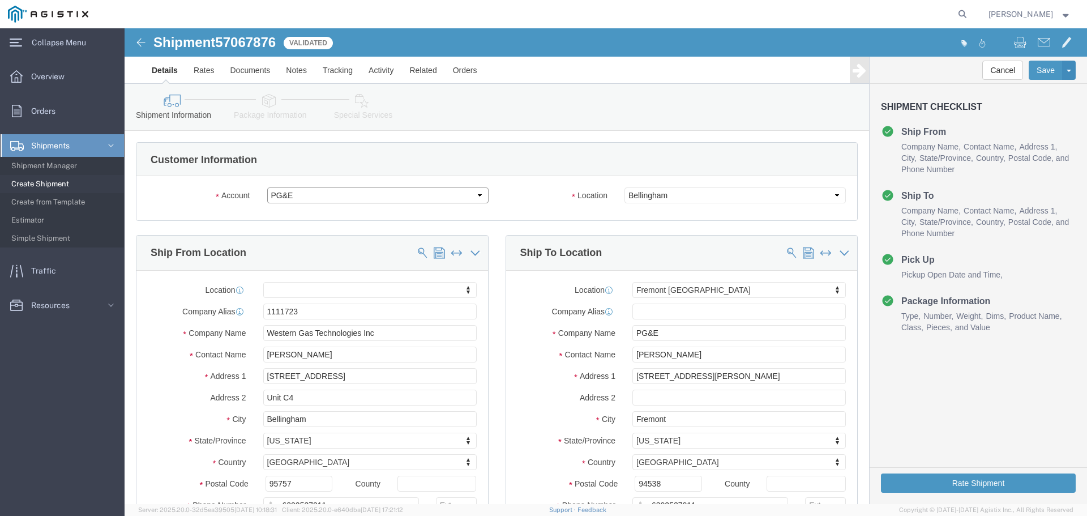
select select
select select "19740"
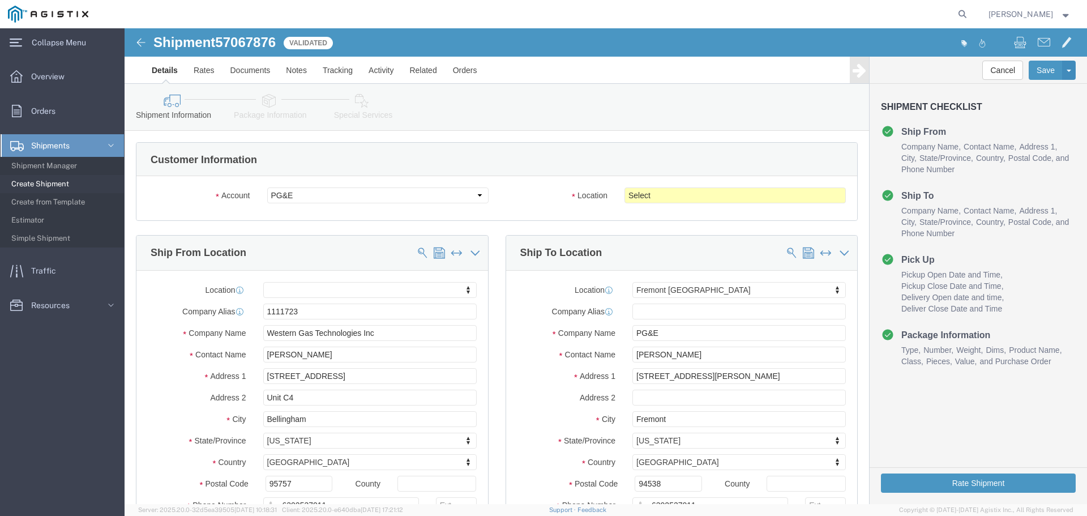
click div "Account Select PG&E Western Gas Technologies Inc Location Select All Others [GE…"
click select "Select All Others [GEOGRAPHIC_DATA] [GEOGRAPHIC_DATA] [GEOGRAPHIC_DATA] [GEOGRA…"
select select "19740"
click select "Select All Others [GEOGRAPHIC_DATA] [GEOGRAPHIC_DATA] [GEOGRAPHIC_DATA] [GEOGRA…"
click div "Location Select All Others [GEOGRAPHIC_DATA] [GEOGRAPHIC_DATA] [GEOGRAPHIC_DATA…"
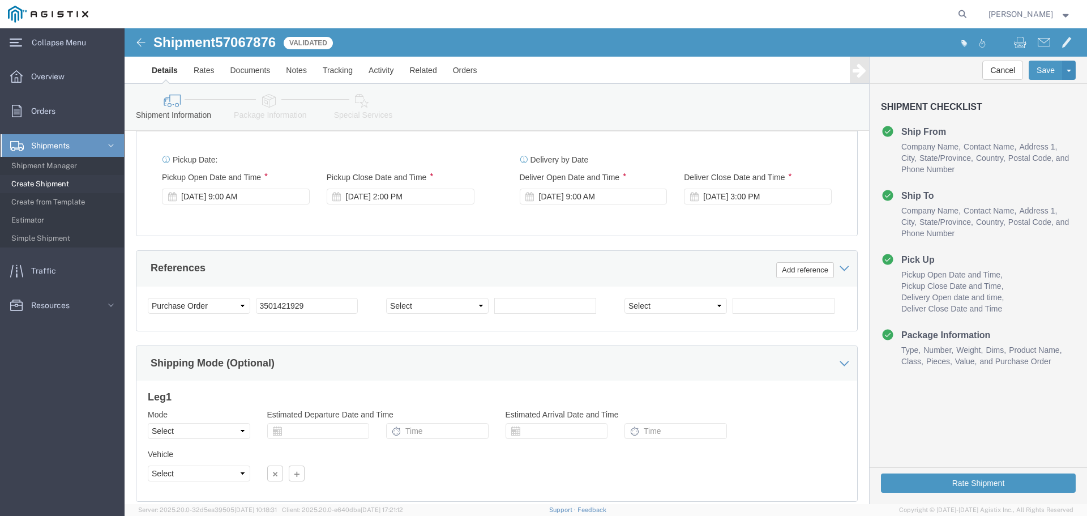
scroll to position [589, 0]
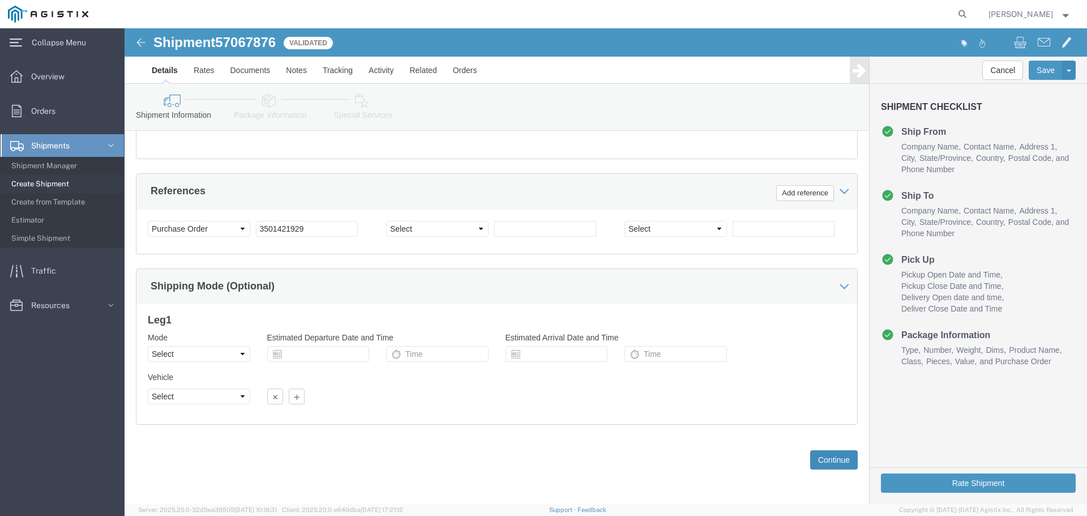
click button "Continue"
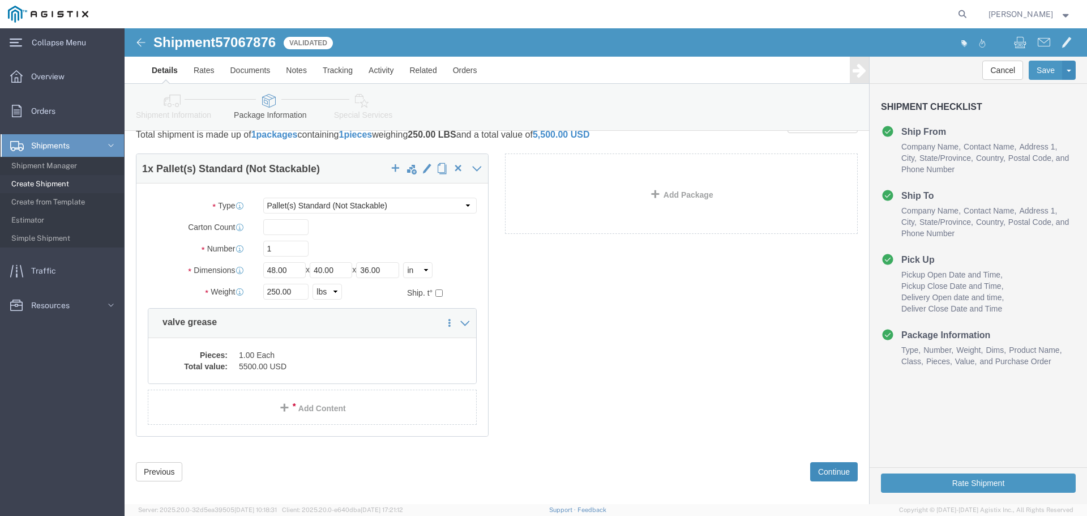
scroll to position [40, 0]
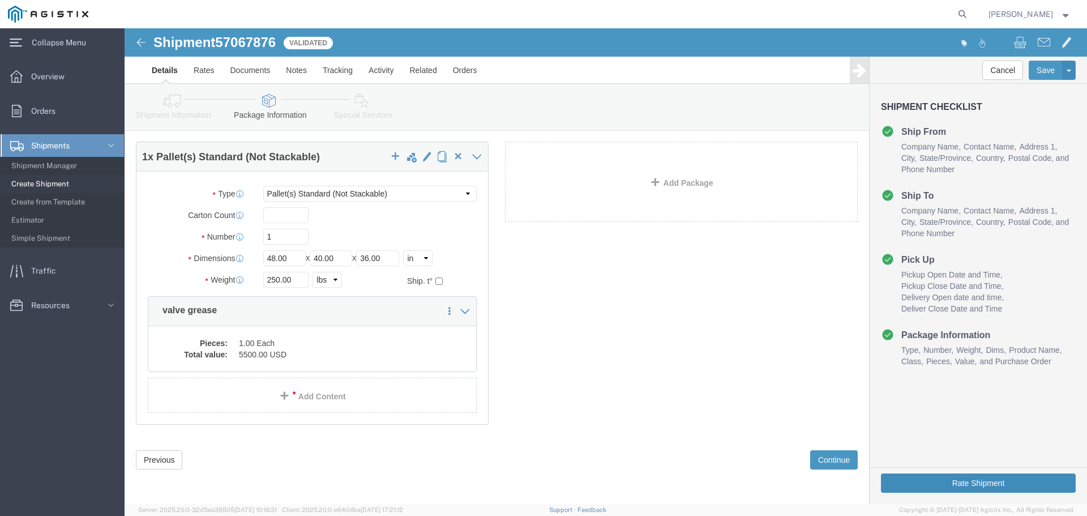
click button "Rate Shipment"
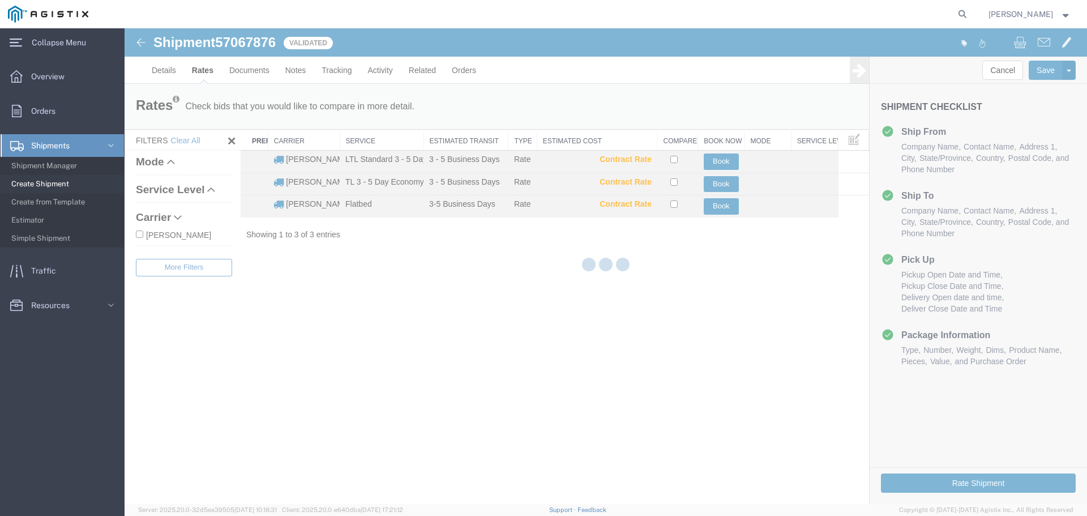
scroll to position [0, 0]
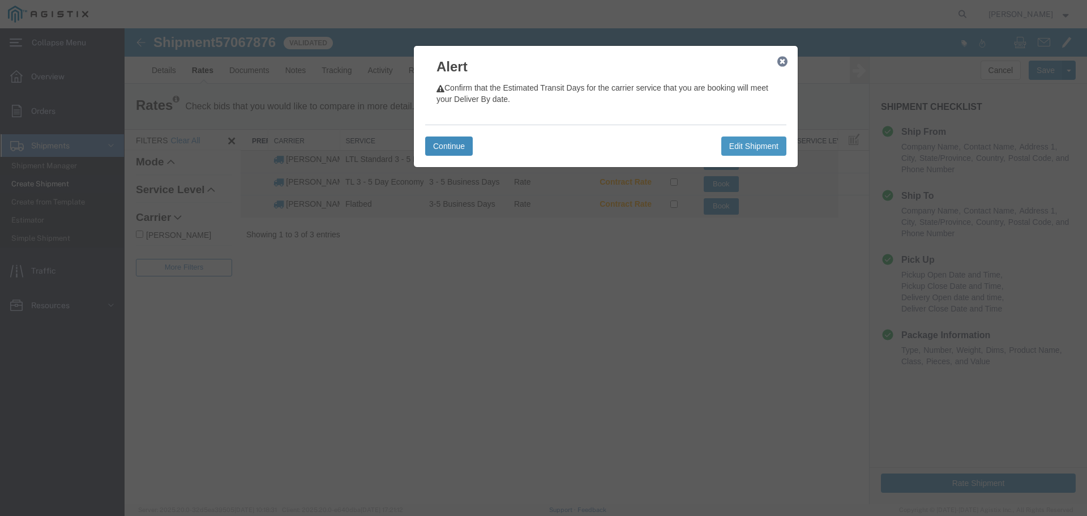
click at [441, 148] on button "Continue" at bounding box center [449, 145] width 48 height 19
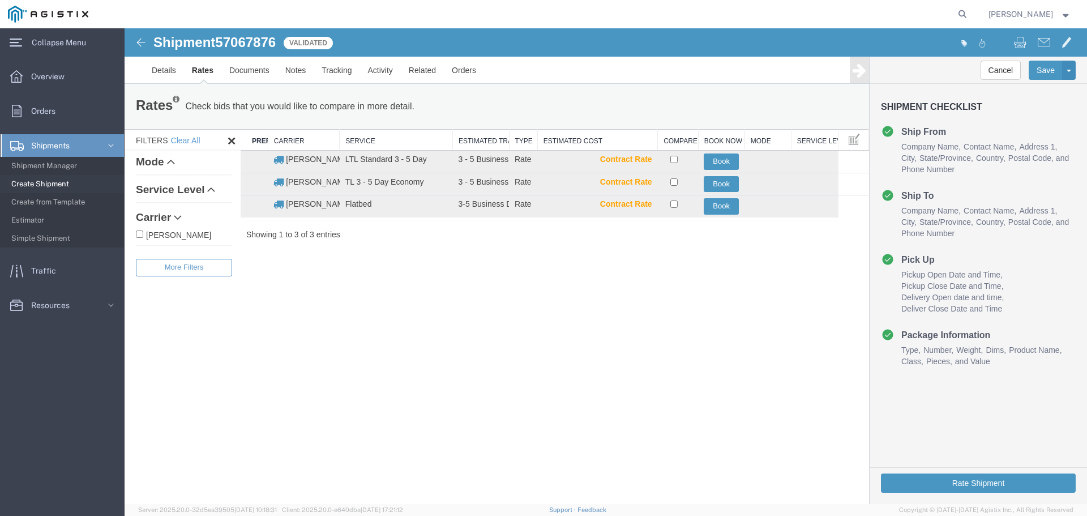
drag, startPoint x: 423, startPoint y: 135, endPoint x: 452, endPoint y: 139, distance: 29.6
click at [452, 139] on div "Search: Preferred Carrier Carrier Service Estimated Transit Type Estimated Cost…" at bounding box center [555, 184] width 628 height 111
click at [727, 161] on button "Book" at bounding box center [721, 161] width 35 height 16
